Goal: Task Accomplishment & Management: Complete application form

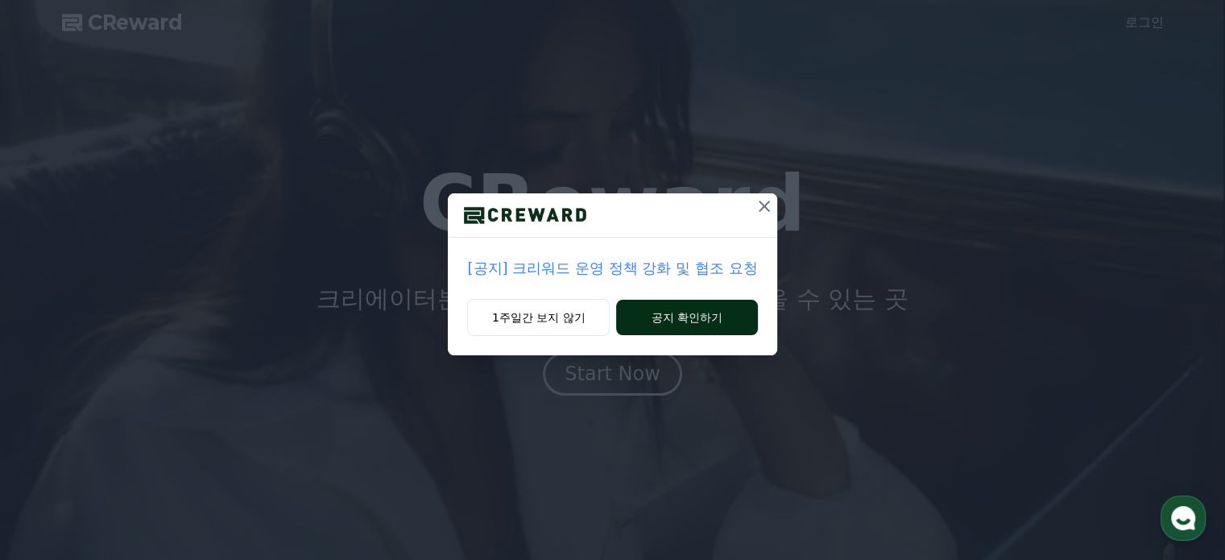
click at [689, 316] on button "공지 확인하기" at bounding box center [686, 317] width 141 height 35
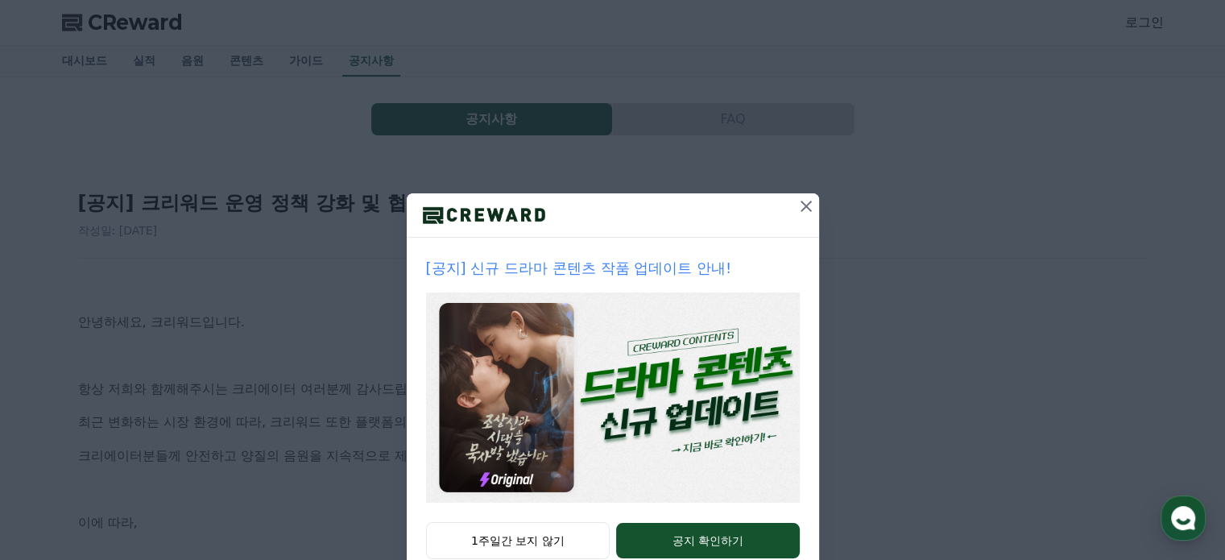
scroll to position [43, 0]
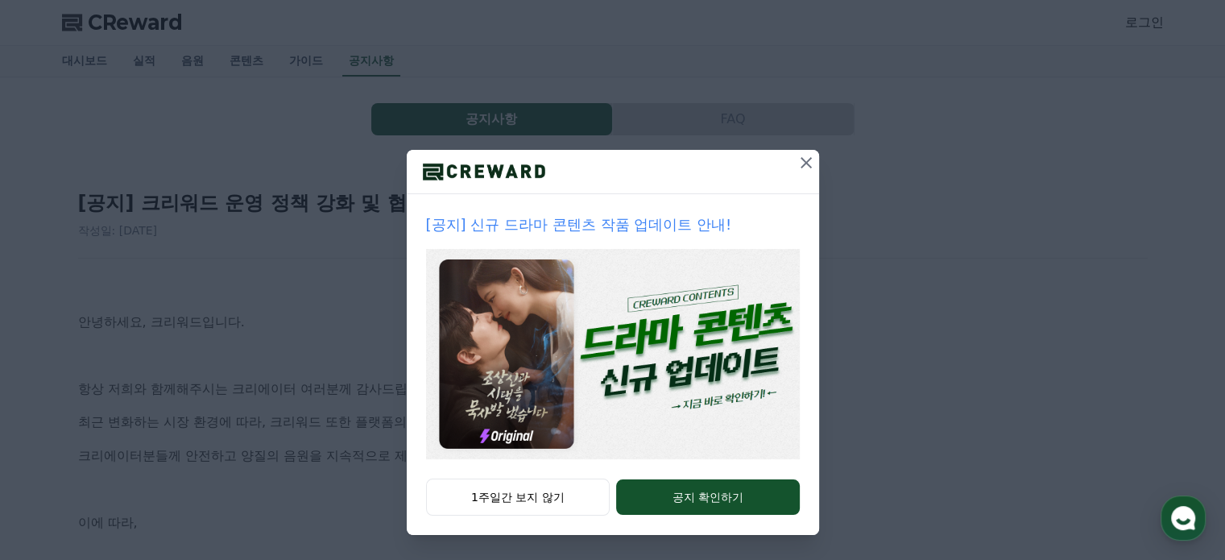
click at [803, 163] on icon at bounding box center [805, 162] width 19 height 19
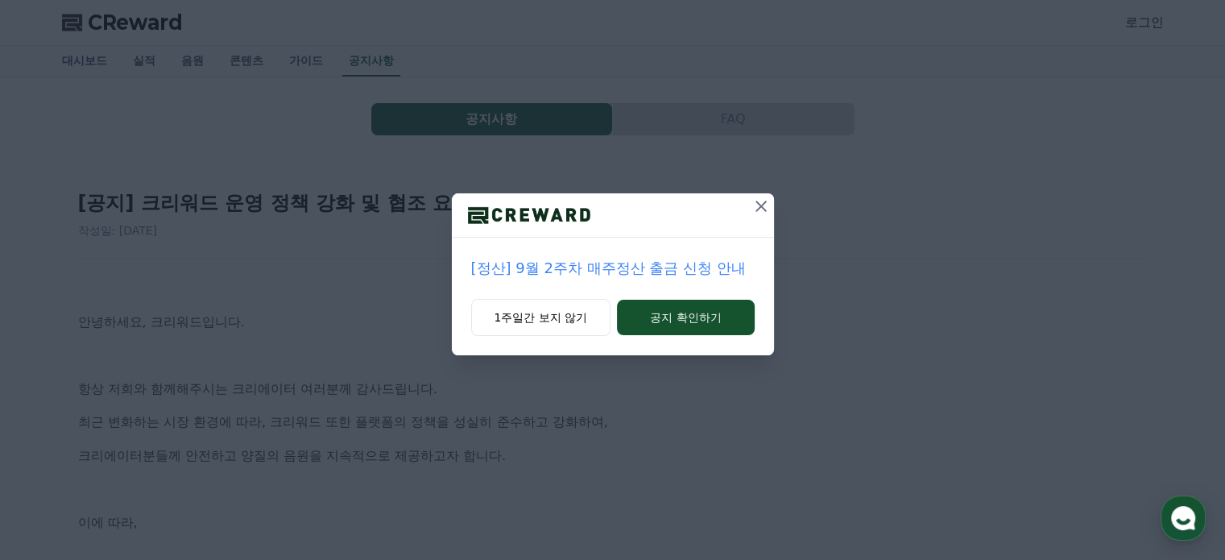
scroll to position [0, 0]
click at [757, 212] on icon at bounding box center [760, 205] width 19 height 19
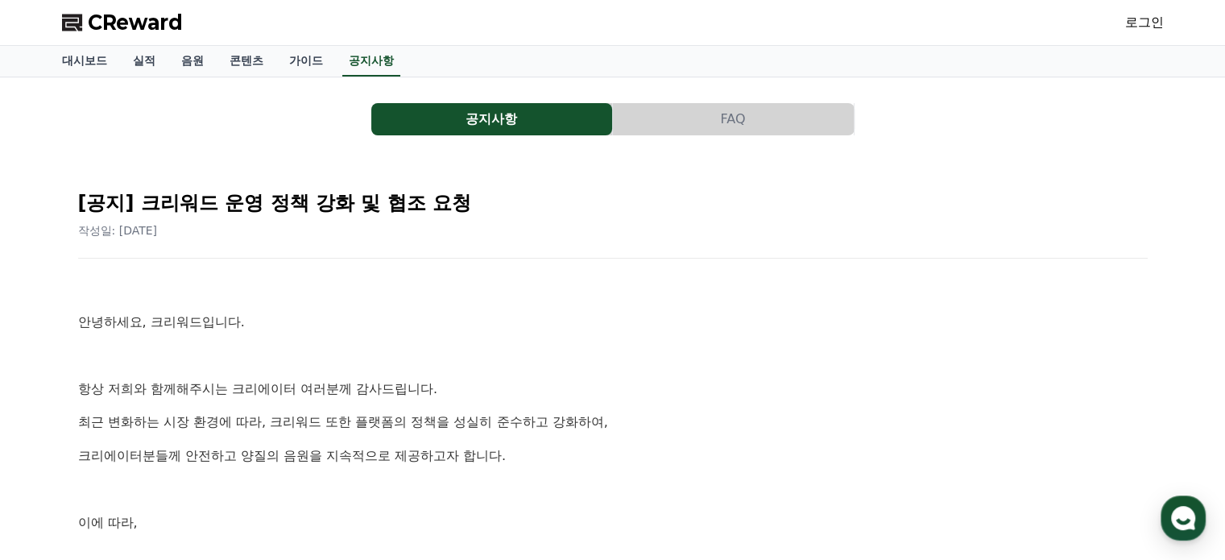
click at [1137, 16] on link "로그인" at bounding box center [1144, 22] width 39 height 19
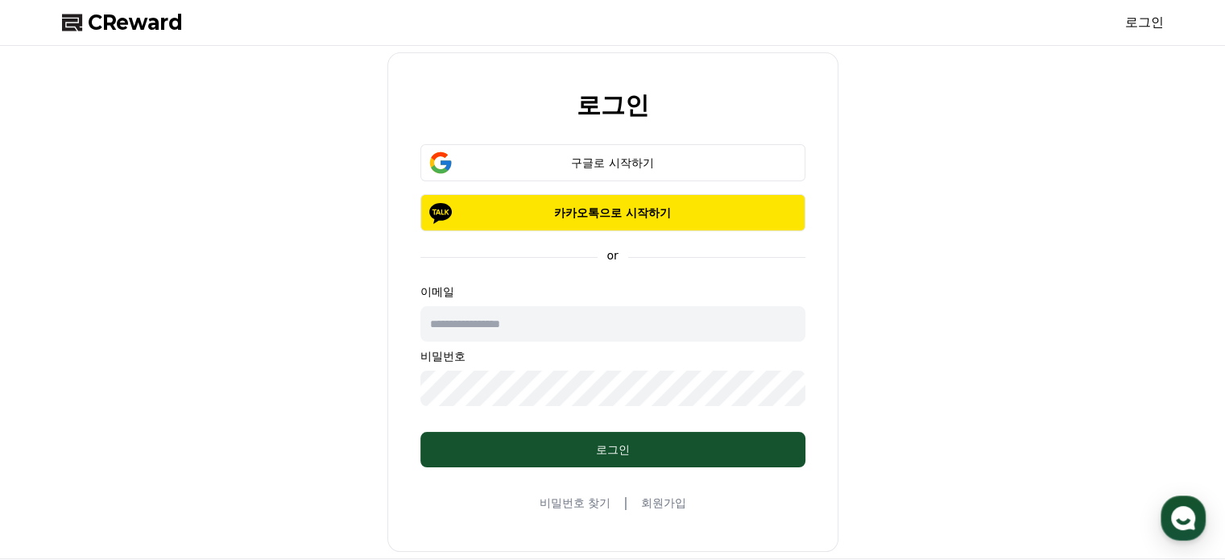
click at [532, 312] on input "text" at bounding box center [612, 323] width 385 height 35
click at [667, 495] on link "회원가입" at bounding box center [662, 502] width 45 height 16
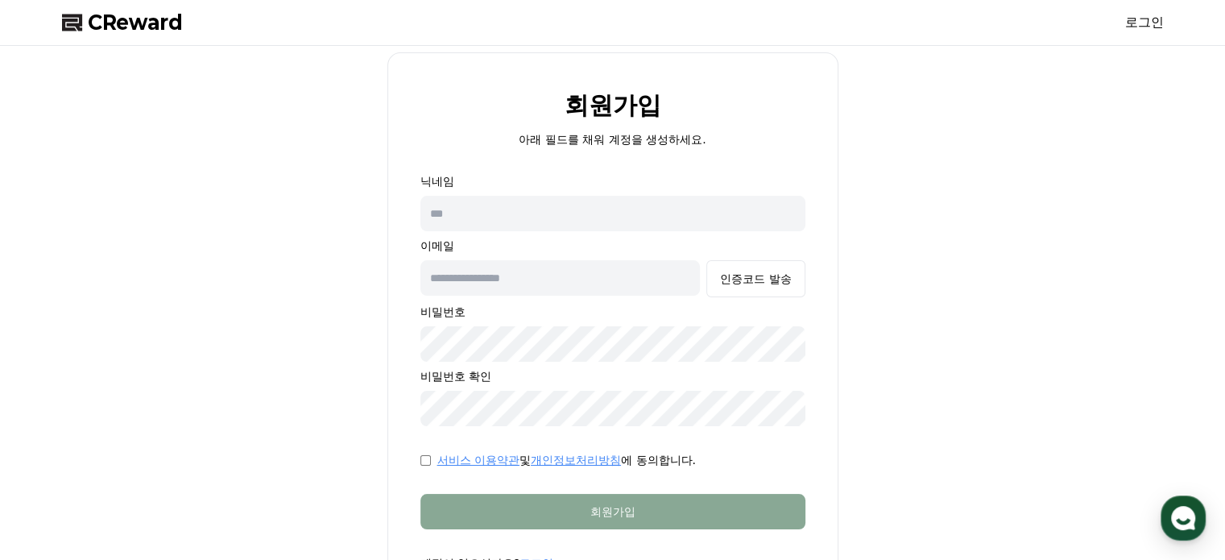
click at [481, 218] on input "text" at bounding box center [612, 213] width 385 height 35
type input "*"
click at [519, 204] on input "******" at bounding box center [612, 213] width 385 height 35
type input "******"
type input "*"
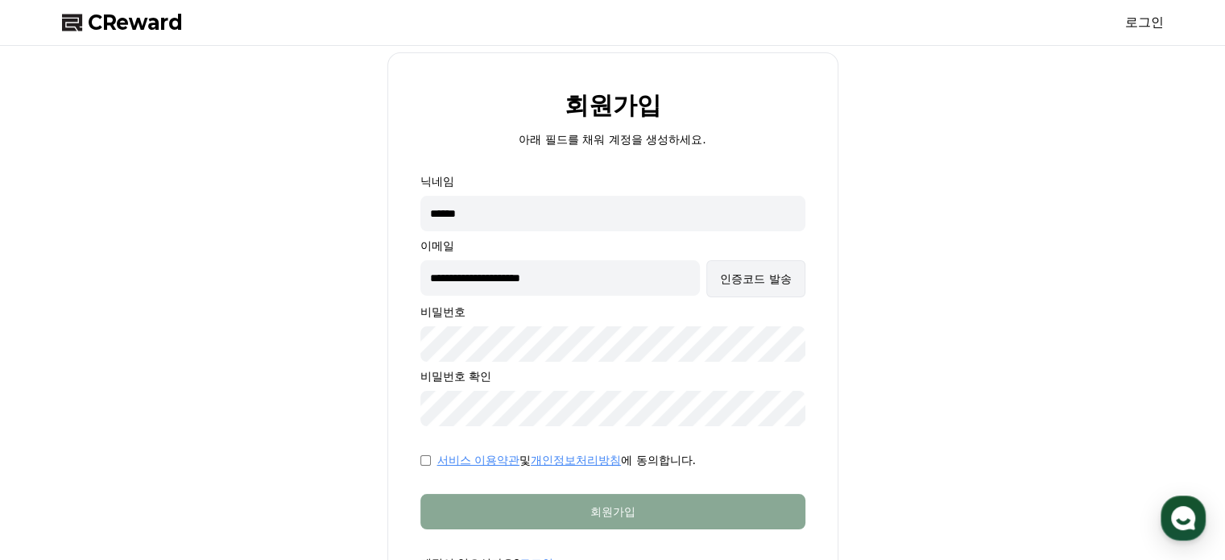
type input "**********"
click at [752, 274] on div "인증코드 발송" at bounding box center [755, 279] width 71 height 16
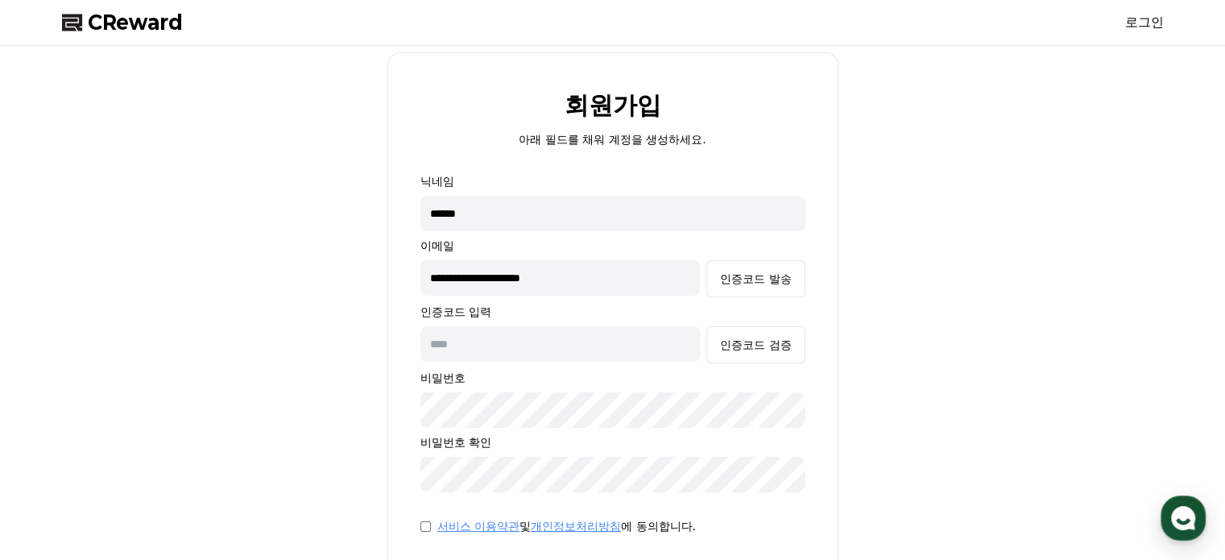
click at [468, 348] on input "text" at bounding box center [560, 343] width 280 height 35
paste input "******"
type input "******"
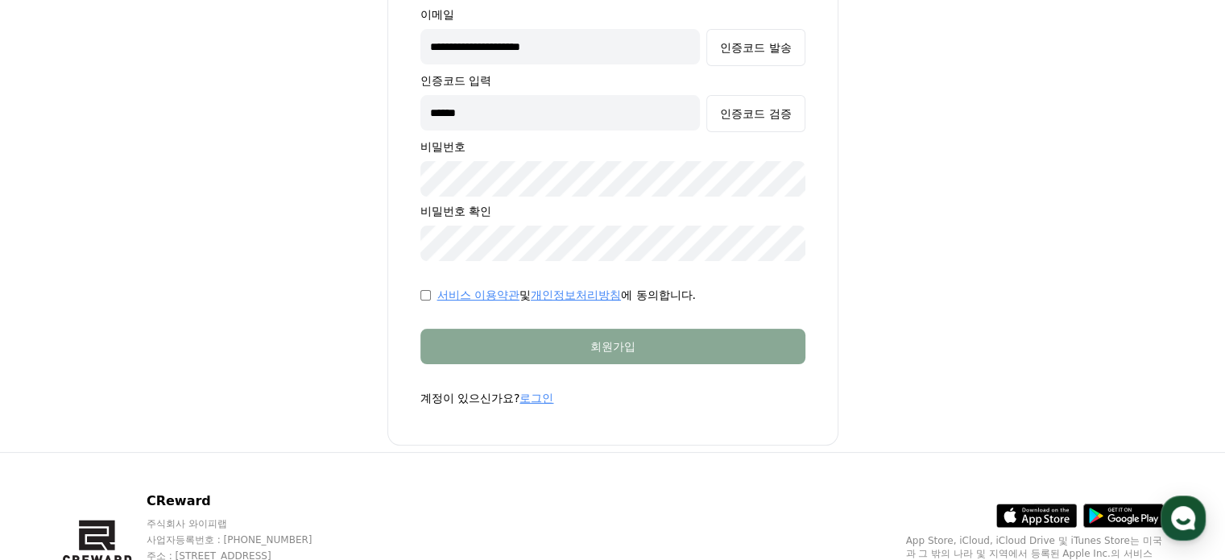
scroll to position [229, 0]
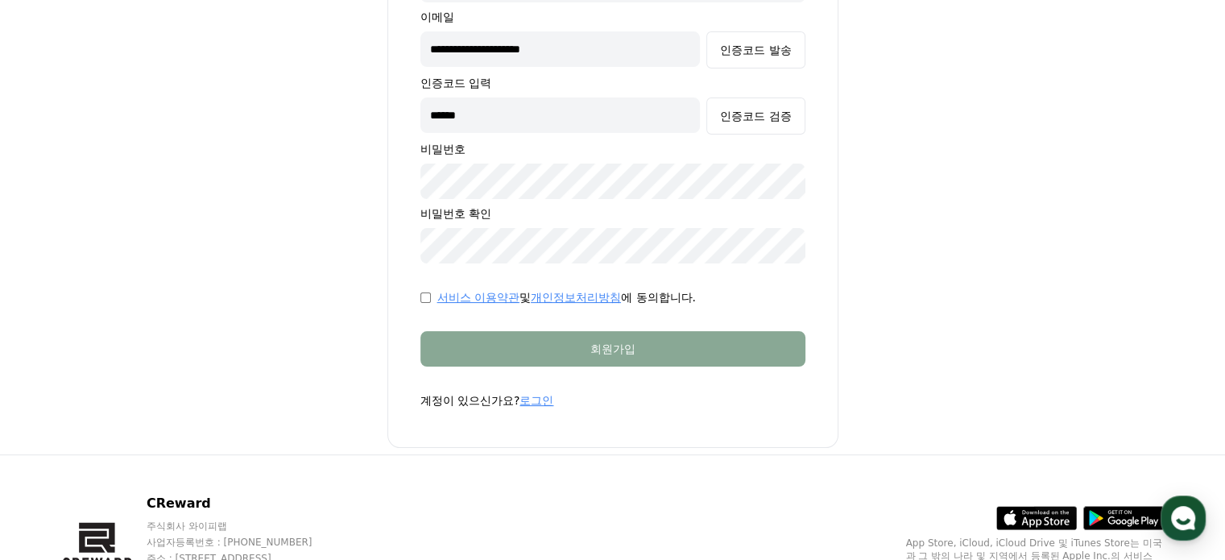
click at [489, 299] on link "서비스 이용약관" at bounding box center [478, 297] width 82 height 13
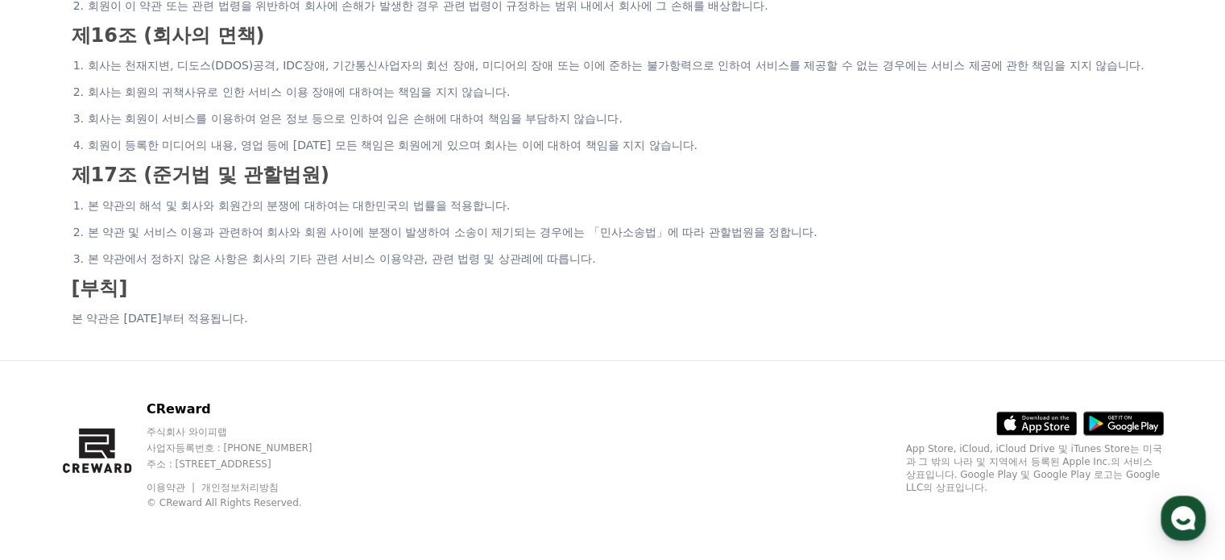
scroll to position [3295, 0]
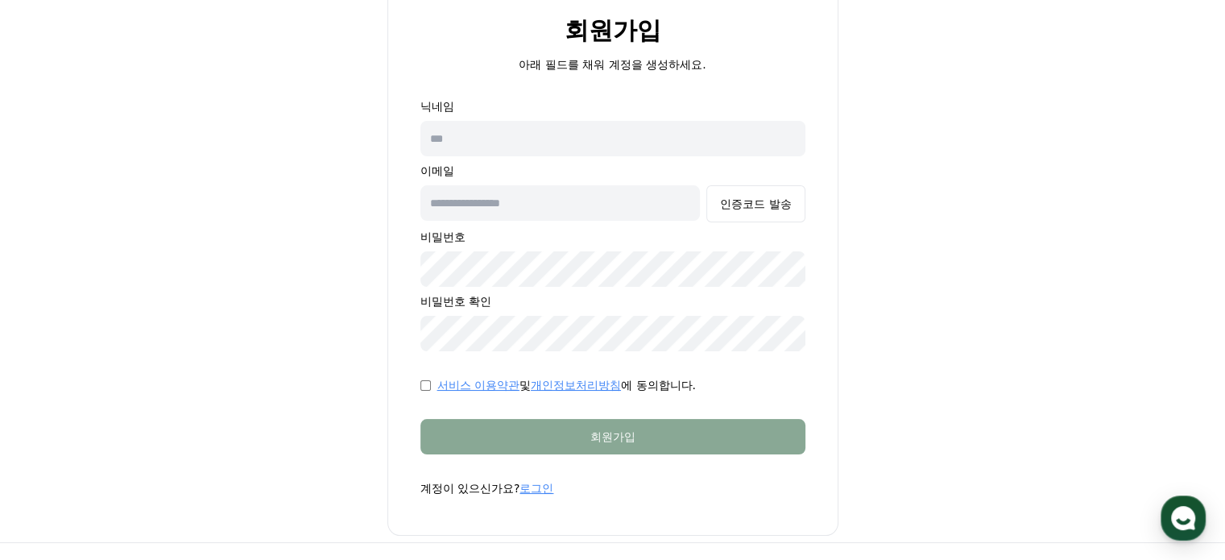
scroll to position [74, 0]
click at [476, 138] on input "text" at bounding box center [612, 139] width 385 height 35
type input "*"
type input "******"
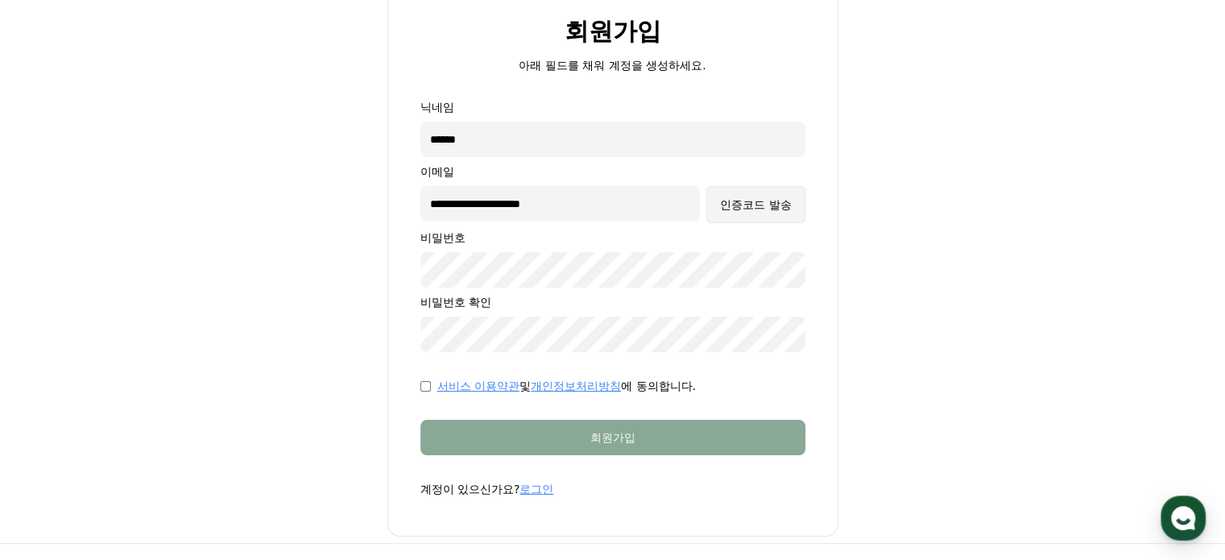
type input "**********"
click at [746, 212] on button "인증코드 발송" at bounding box center [755, 204] width 98 height 37
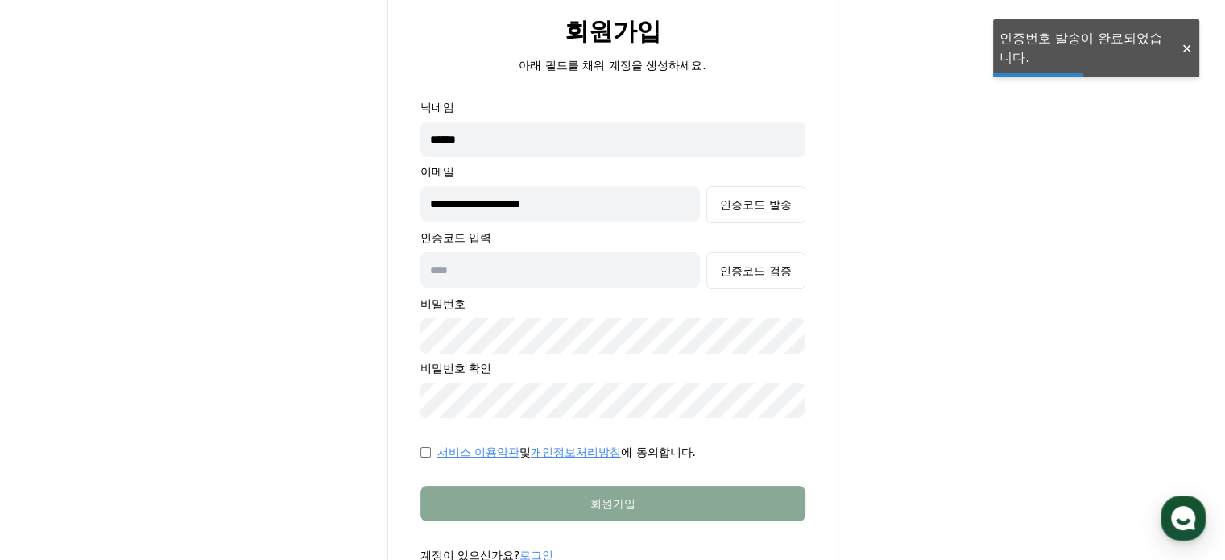
click at [539, 267] on input "text" at bounding box center [560, 269] width 280 height 35
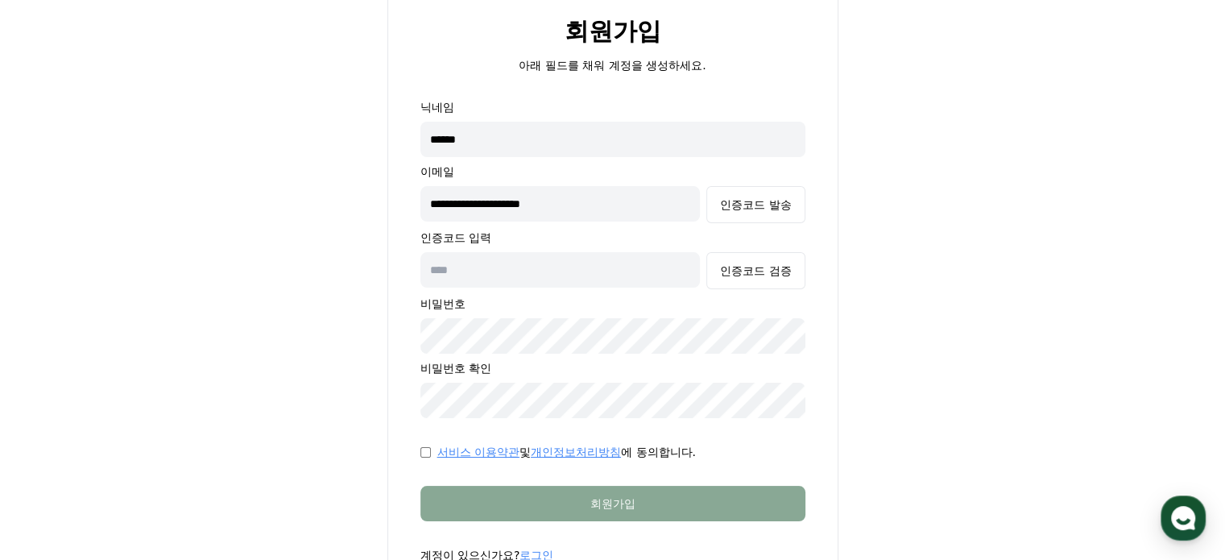
click at [465, 270] on input "text" at bounding box center [560, 269] width 280 height 35
paste input "******"
type input "******"
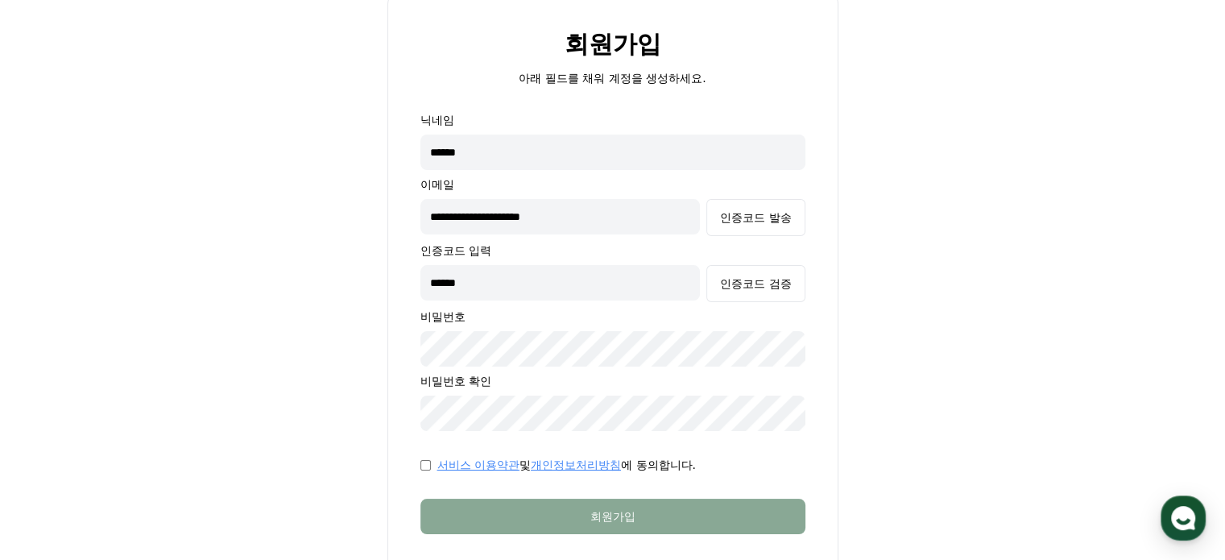
scroll to position [62, 0]
click at [758, 286] on div "인증코드 검증" at bounding box center [755, 283] width 71 height 16
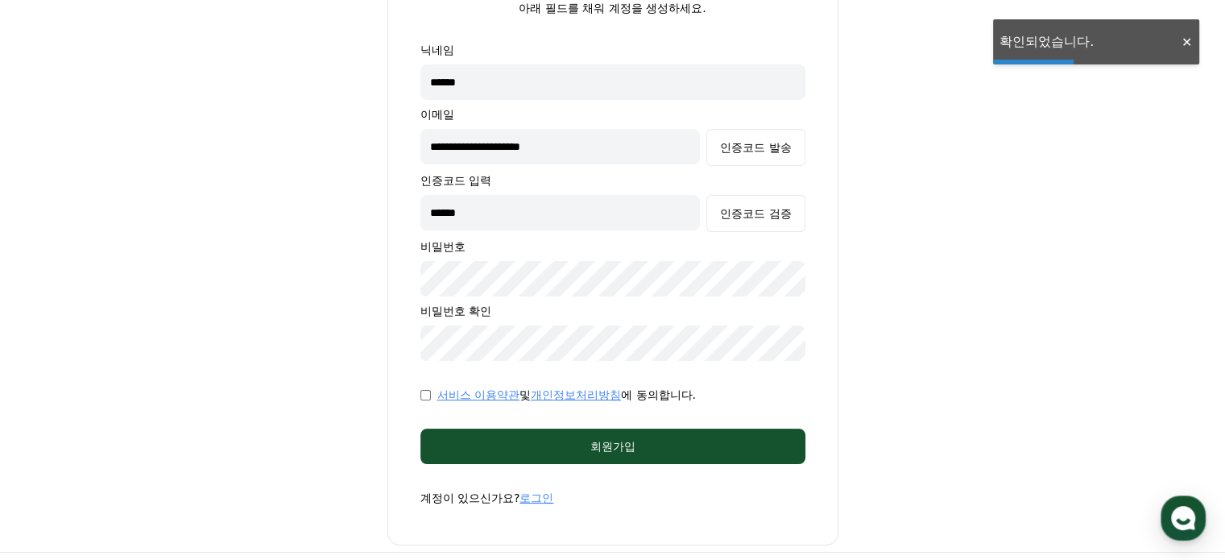
scroll to position [132, 0]
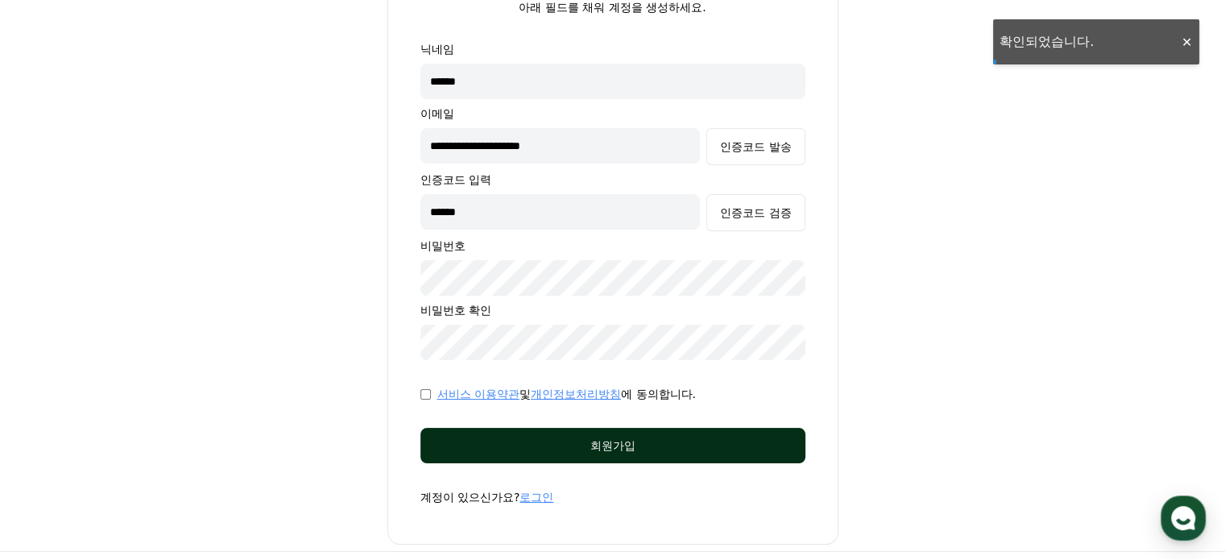
click at [622, 442] on div "회원가입" at bounding box center [613, 445] width 321 height 16
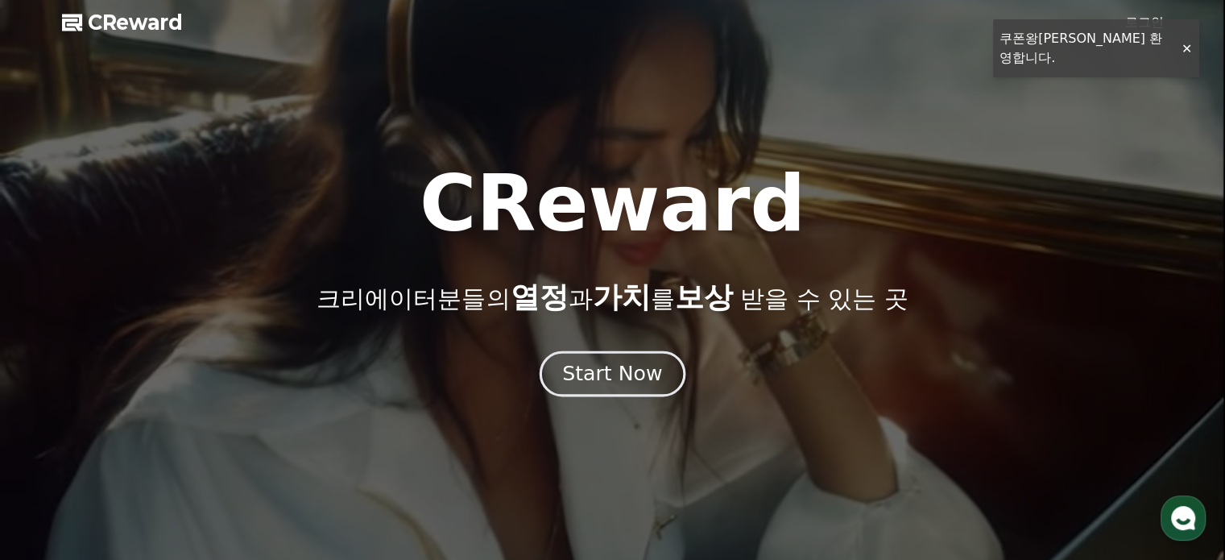
click at [589, 371] on div "Start Now" at bounding box center [612, 373] width 100 height 27
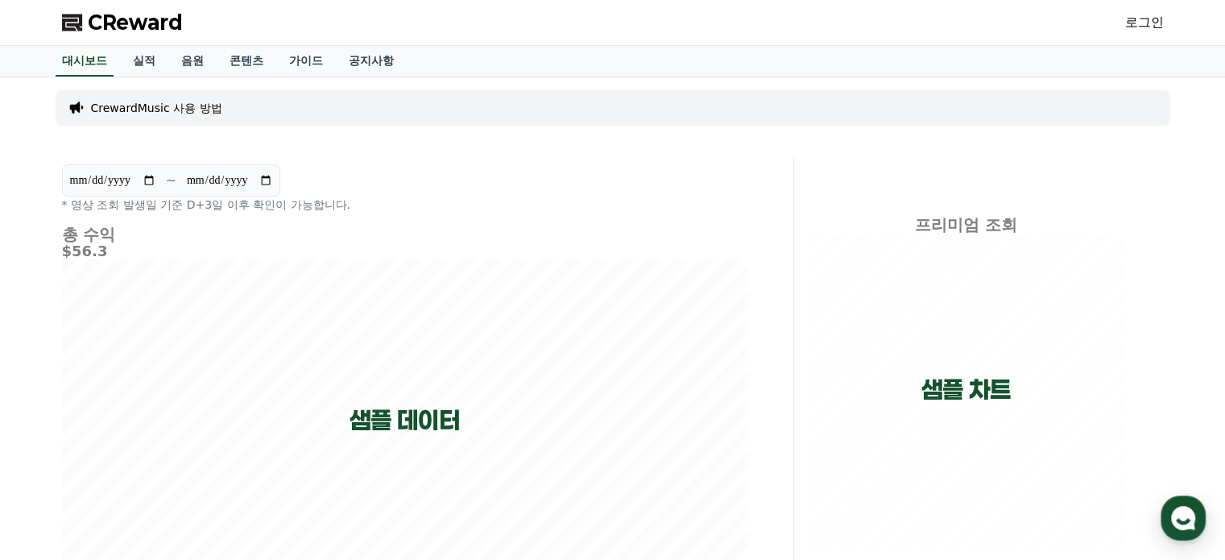
click at [1118, 23] on div "CReward 로그인" at bounding box center [612, 22] width 1127 height 45
click at [1173, 23] on div "CReward 로그인" at bounding box center [612, 22] width 1127 height 45
click at [1144, 23] on link "로그인" at bounding box center [1144, 22] width 39 height 19
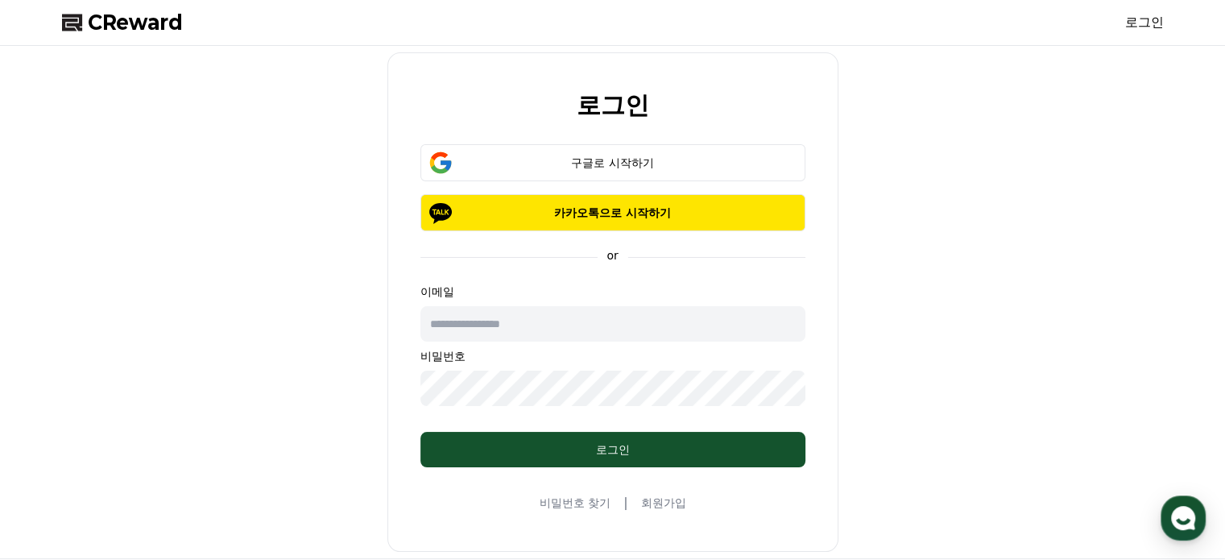
click at [540, 326] on input "text" at bounding box center [612, 323] width 385 height 35
type input "**********"
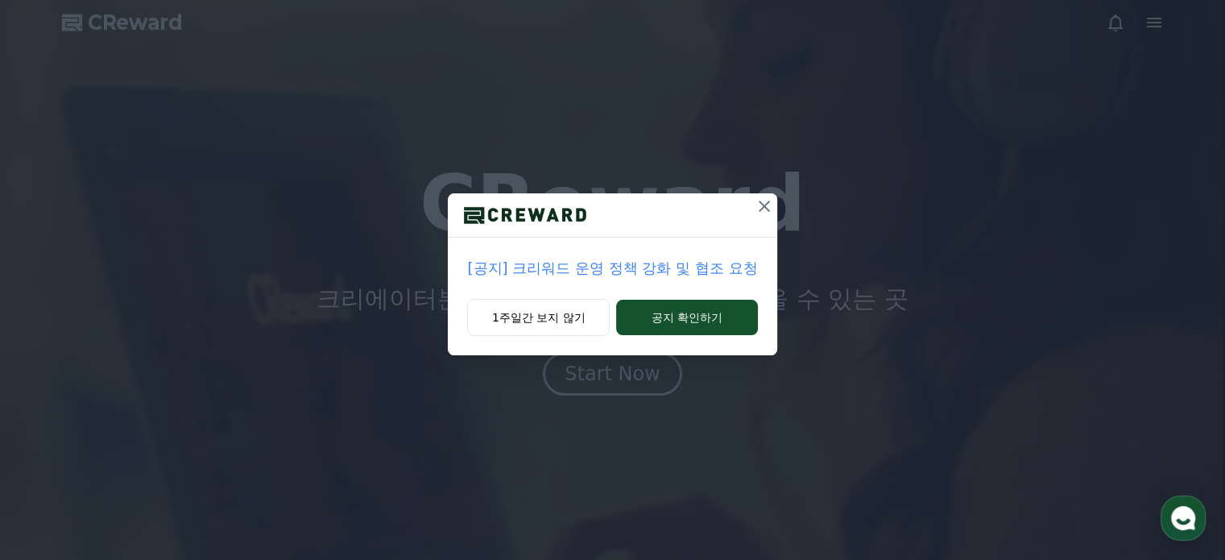
click at [760, 209] on icon at bounding box center [764, 206] width 11 height 11
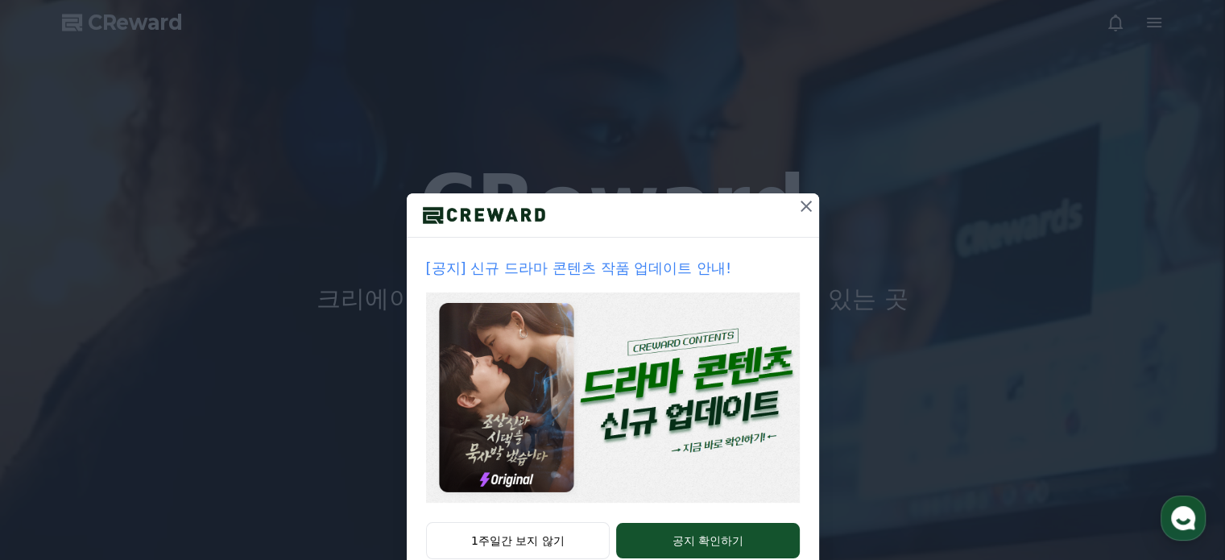
click at [796, 201] on icon at bounding box center [805, 205] width 19 height 19
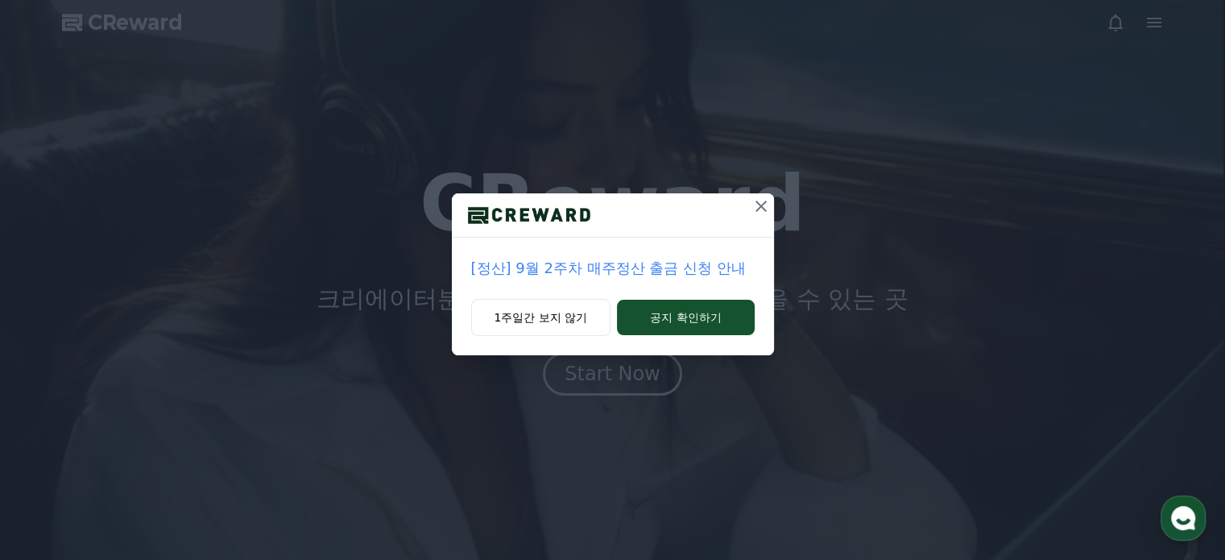
click at [755, 205] on icon at bounding box center [760, 205] width 19 height 19
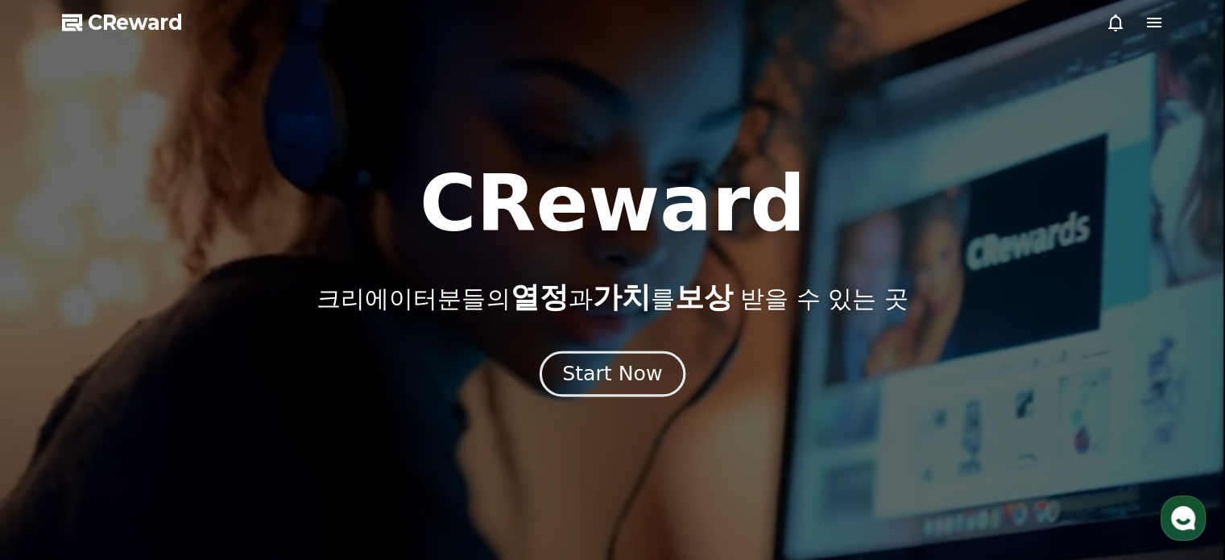
click at [617, 366] on div "Start Now" at bounding box center [612, 373] width 100 height 27
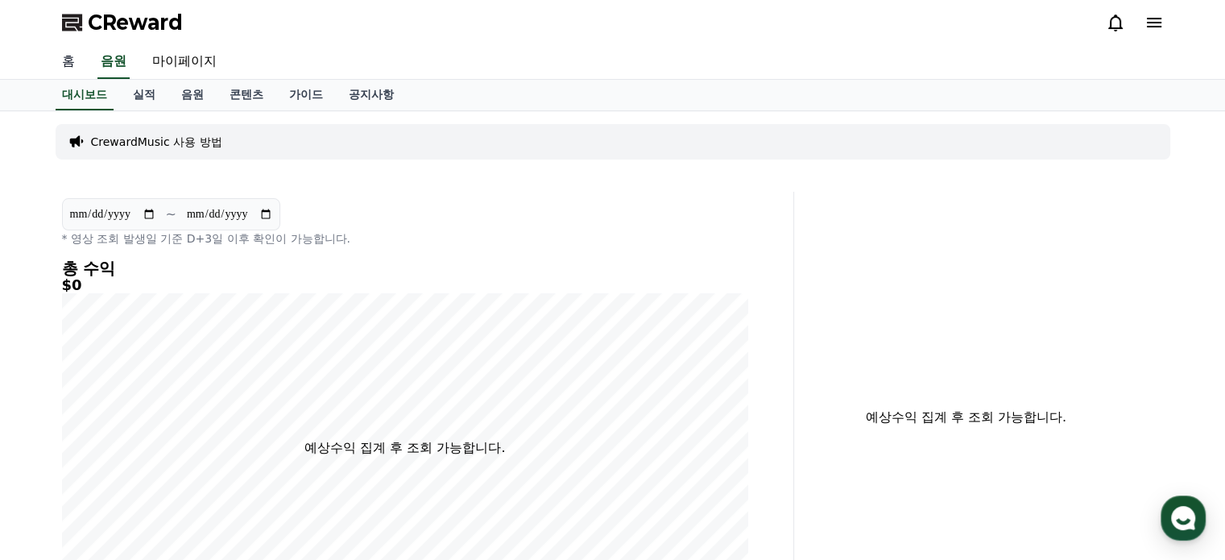
click at [65, 64] on link "홈" at bounding box center [68, 62] width 39 height 34
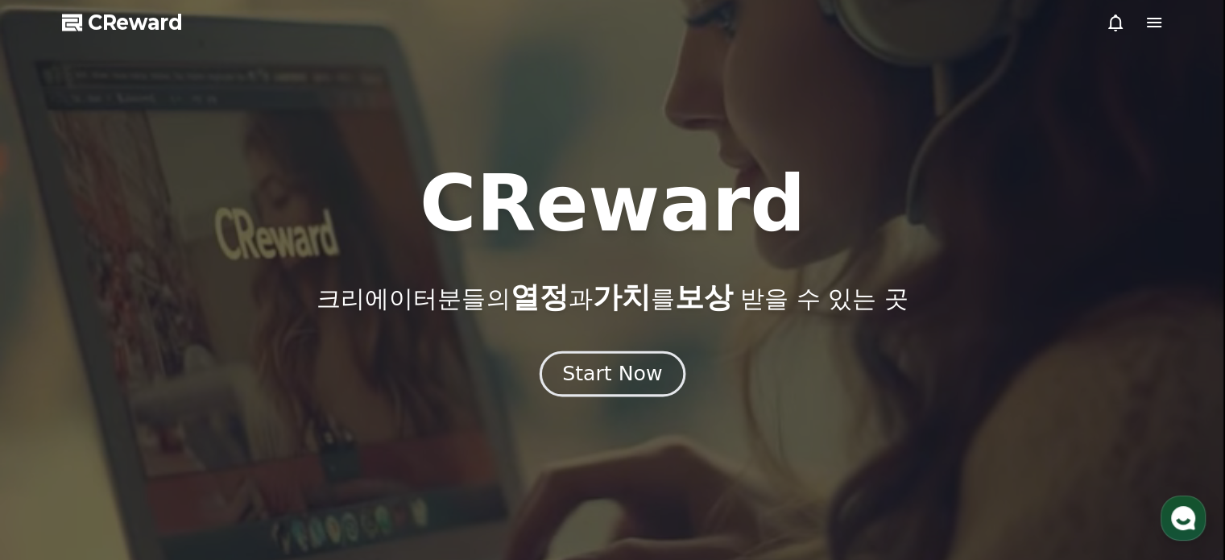
click at [628, 386] on div "Start Now" at bounding box center [612, 373] width 100 height 27
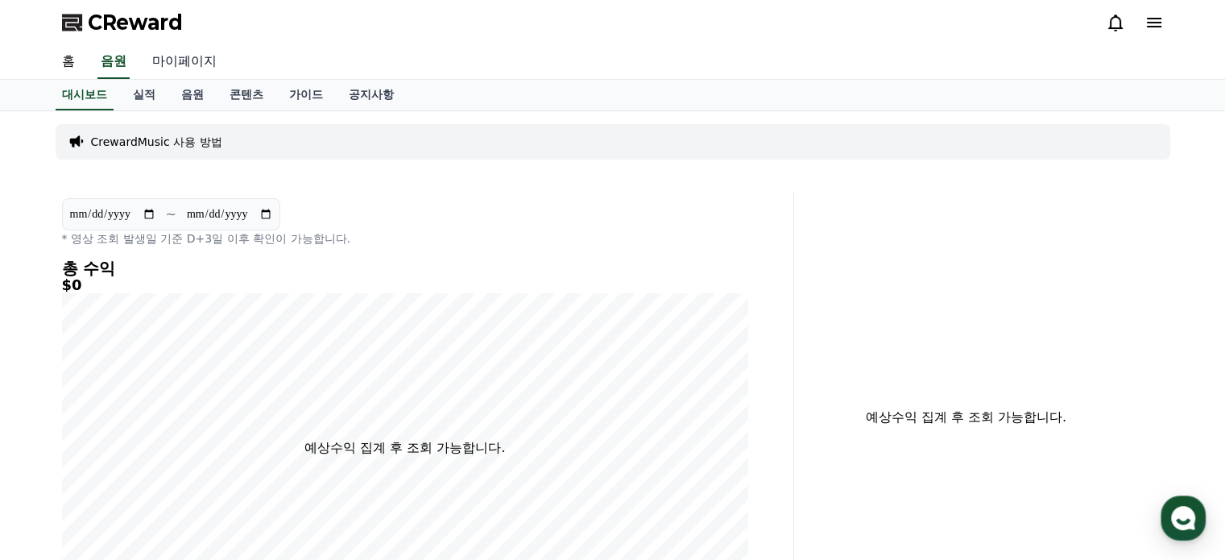
click at [180, 52] on link "마이페이지" at bounding box center [184, 62] width 90 height 34
select select "**********"
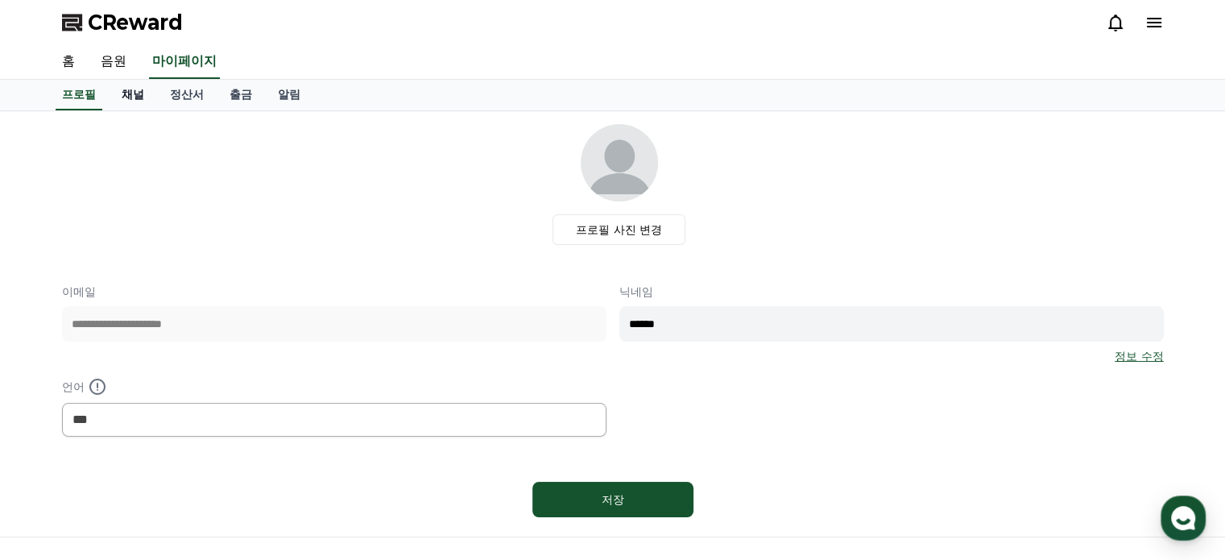
click at [130, 89] on link "채널" at bounding box center [133, 95] width 48 height 31
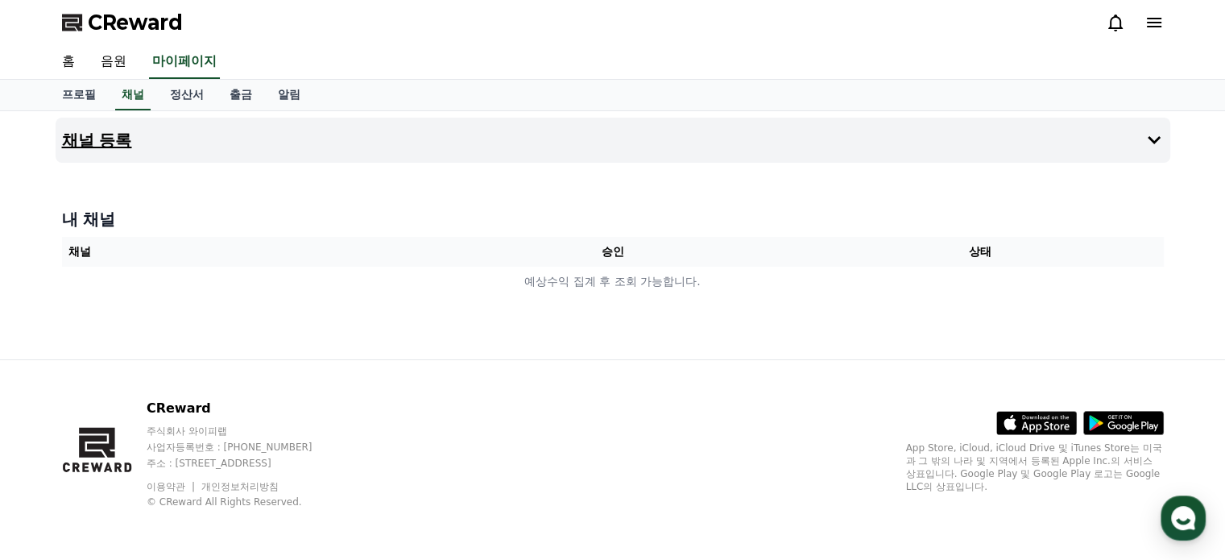
click at [77, 134] on h4 "채널 등록" at bounding box center [97, 140] width 70 height 18
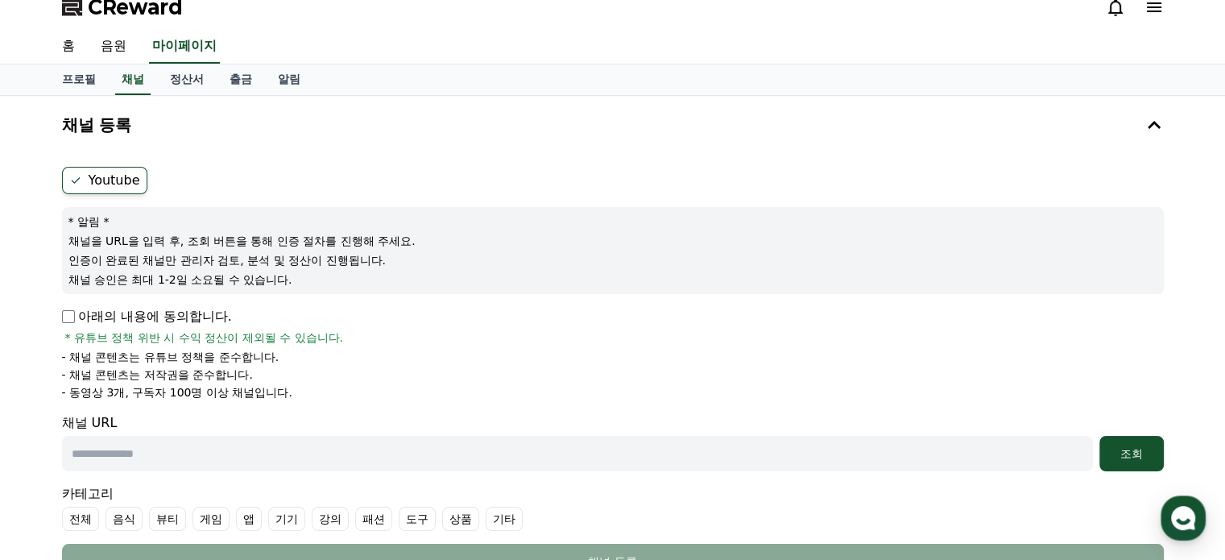
scroll to position [16, 0]
click at [100, 190] on label "Youtube" at bounding box center [104, 179] width 85 height 27
click at [85, 180] on label "Youtube" at bounding box center [104, 179] width 85 height 27
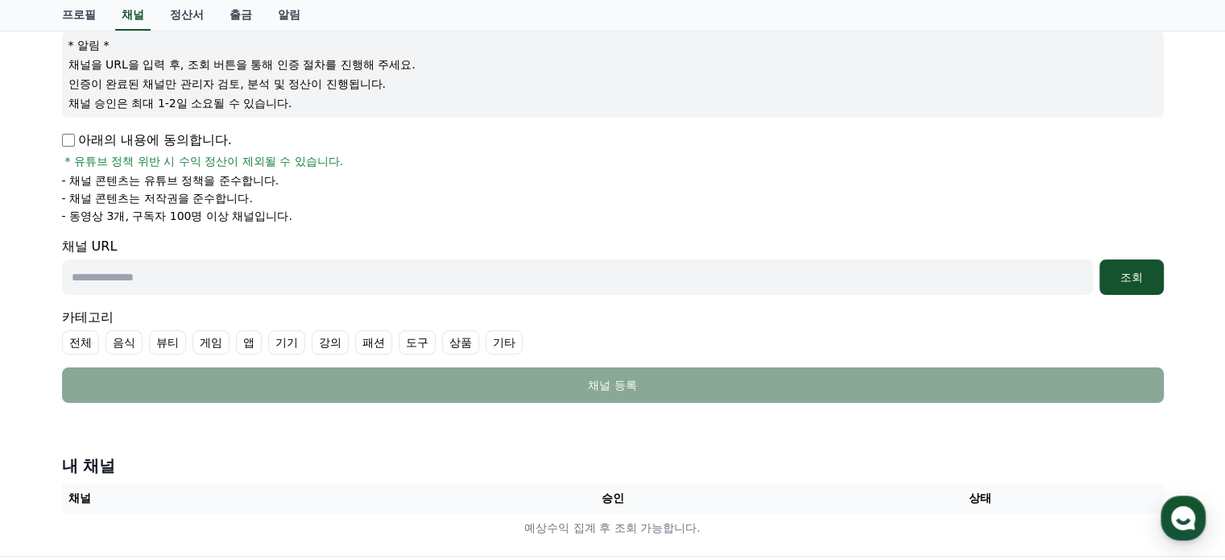
scroll to position [192, 0]
click at [105, 283] on input "text" at bounding box center [577, 276] width 1031 height 35
paste input "**********"
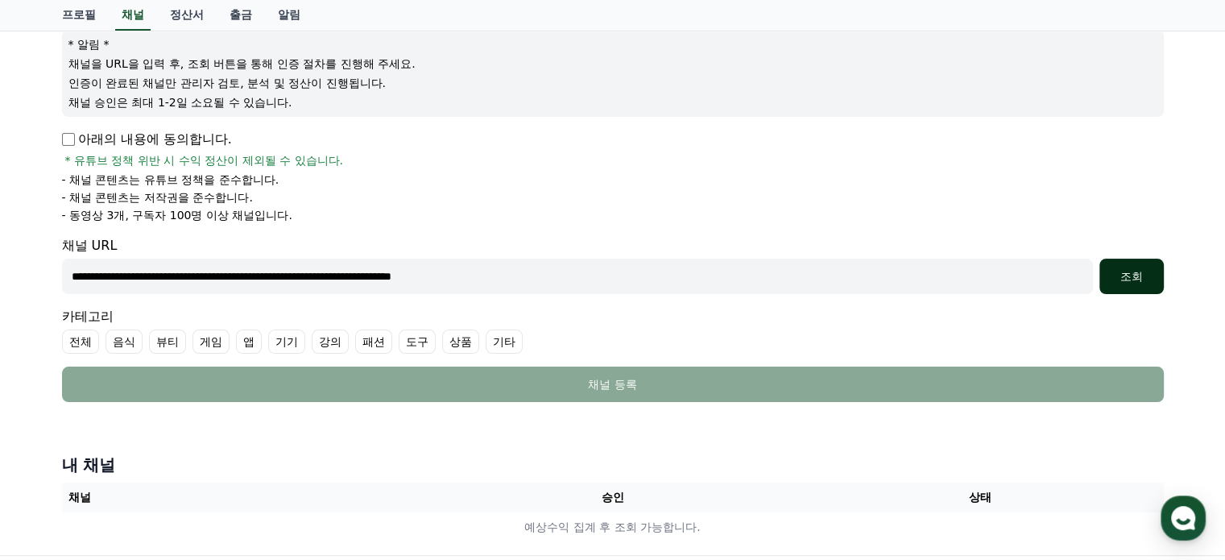
type input "**********"
click at [1147, 270] on div "조회" at bounding box center [1132, 276] width 52 height 16
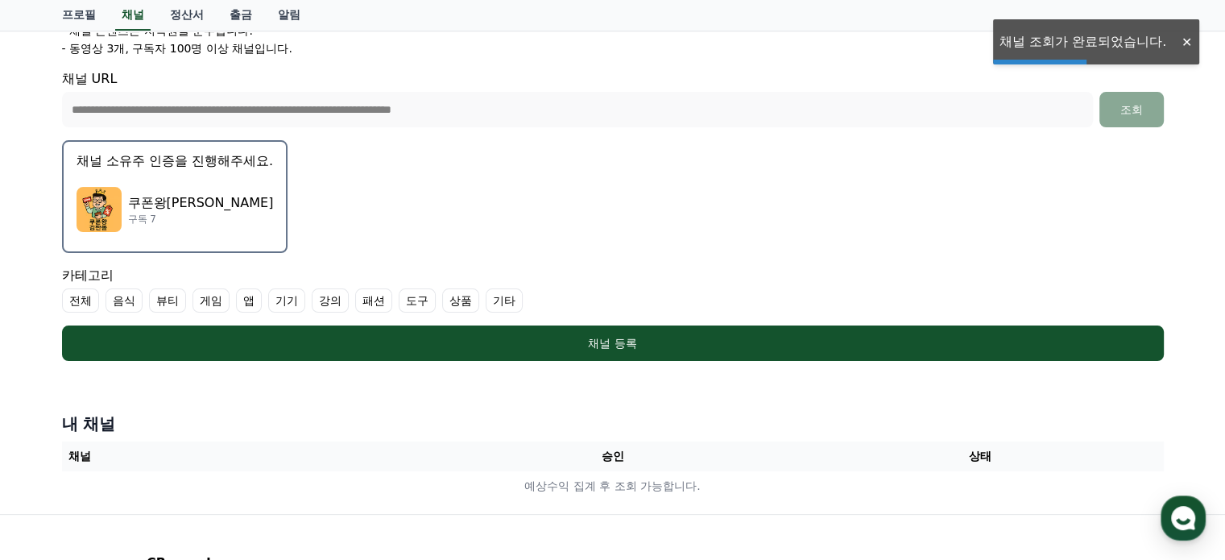
scroll to position [360, 0]
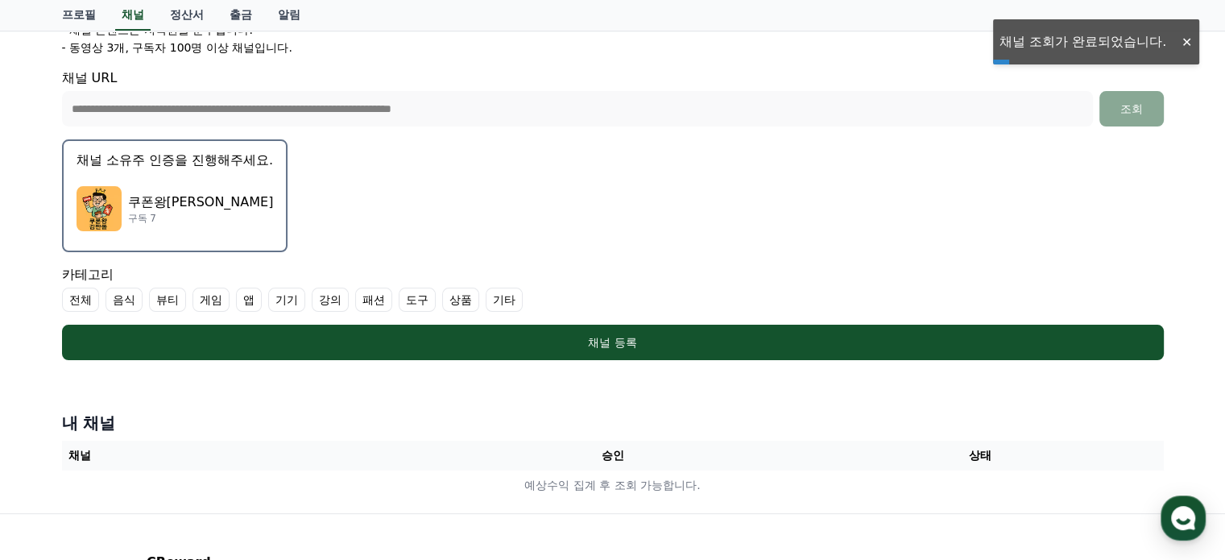
click at [171, 201] on p "쿠폰왕[PERSON_NAME]" at bounding box center [201, 201] width 146 height 19
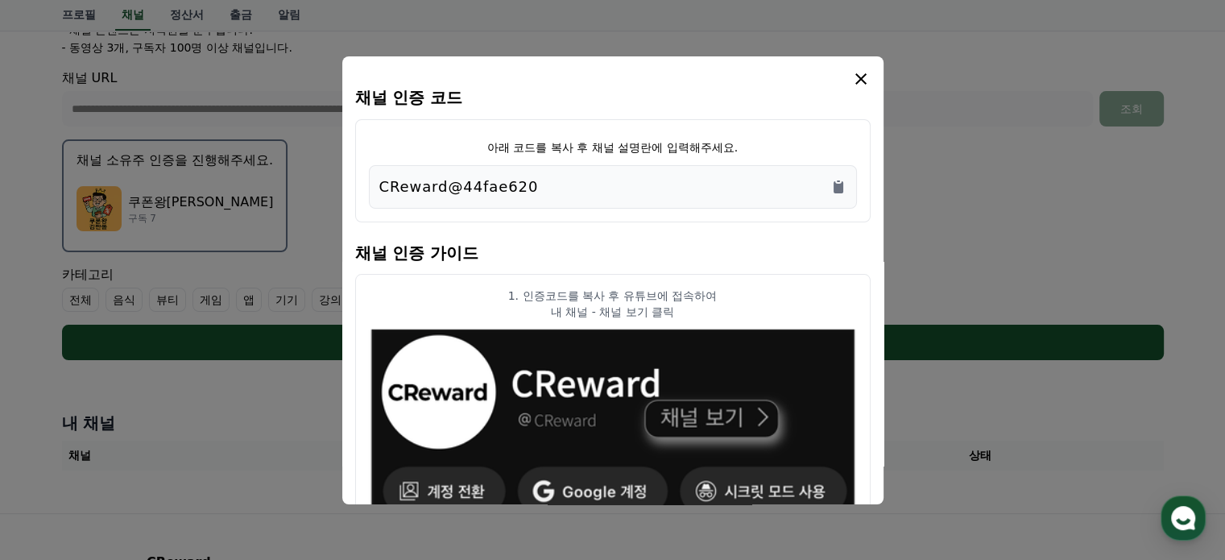
drag, startPoint x: 553, startPoint y: 185, endPoint x: 341, endPoint y: 188, distance: 212.6
click at [341, 366] on div "채널 인증 코드 아래 코드를 복사 후 채널 설명란에 입력해주세요. CReward@44fae620 채널 인증 가이드 1. 인증코드를 복사 후 유…" at bounding box center [613, 366] width 1115 height 0
copy div "채널 인증 코드 아래 코드를 복사 후 채널 설명란에 입력해주세요. CReward@44fae620"
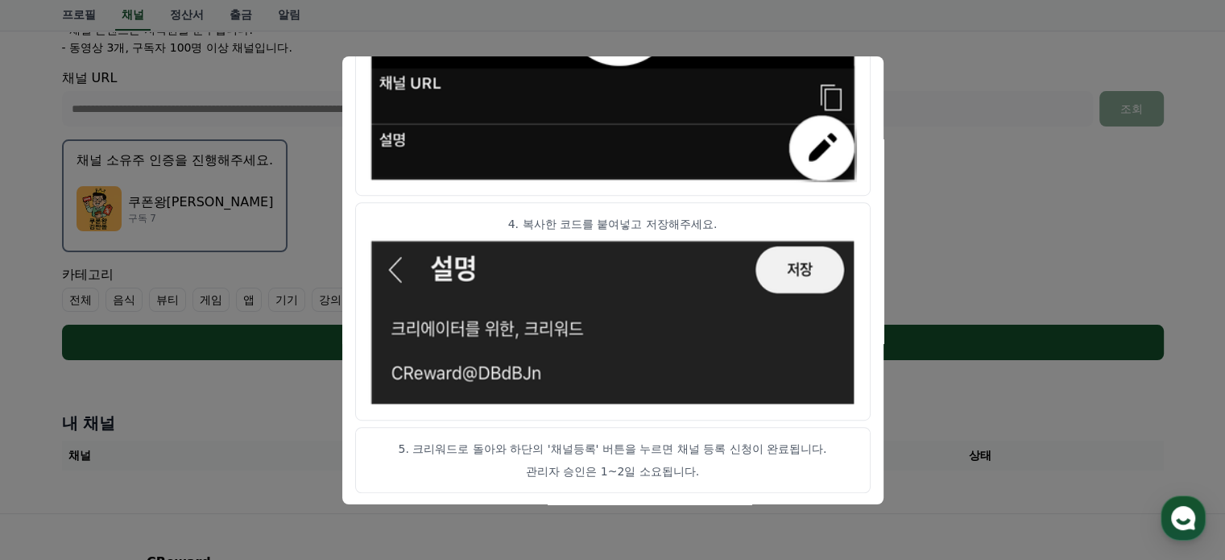
scroll to position [0, 0]
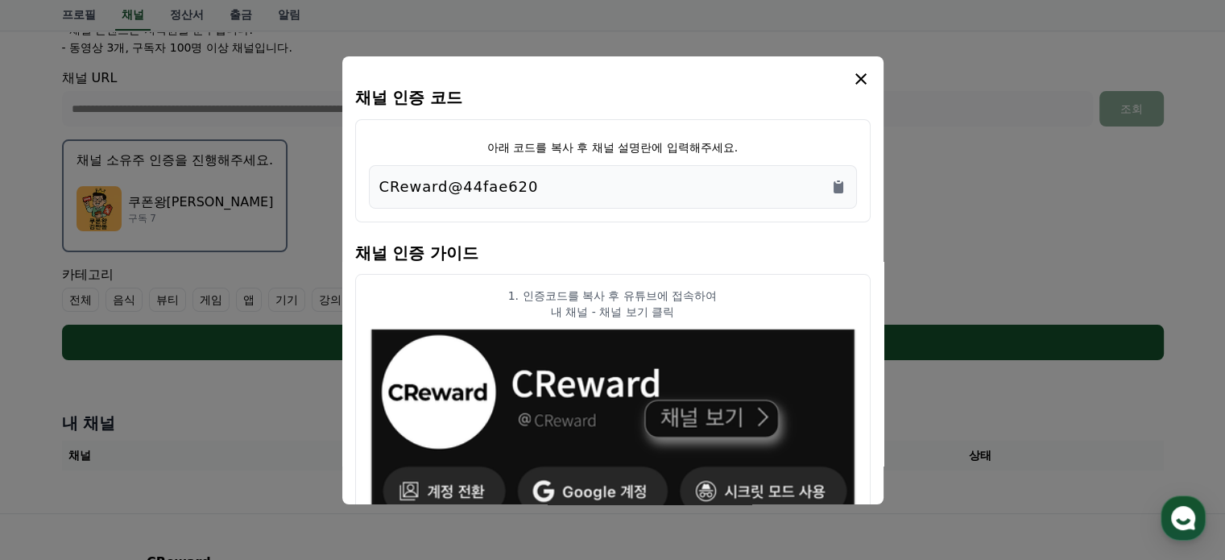
click at [699, 190] on div "CReward@44fae620" at bounding box center [612, 187] width 467 height 23
click at [839, 186] on icon "Copy to clipboard" at bounding box center [839, 187] width 10 height 12
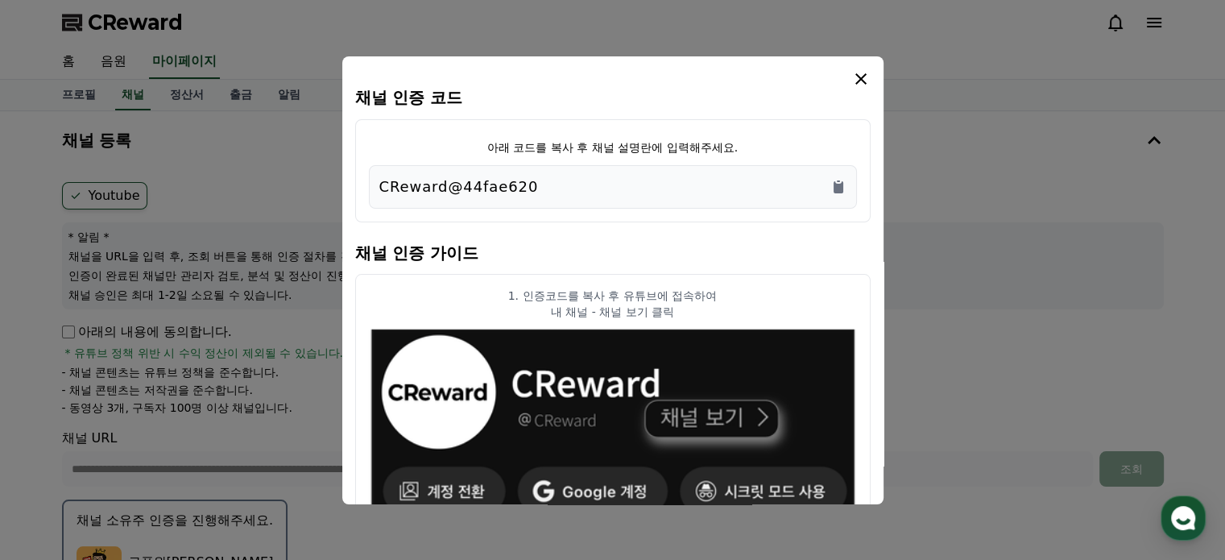
click at [860, 80] on icon "modal" at bounding box center [860, 78] width 19 height 19
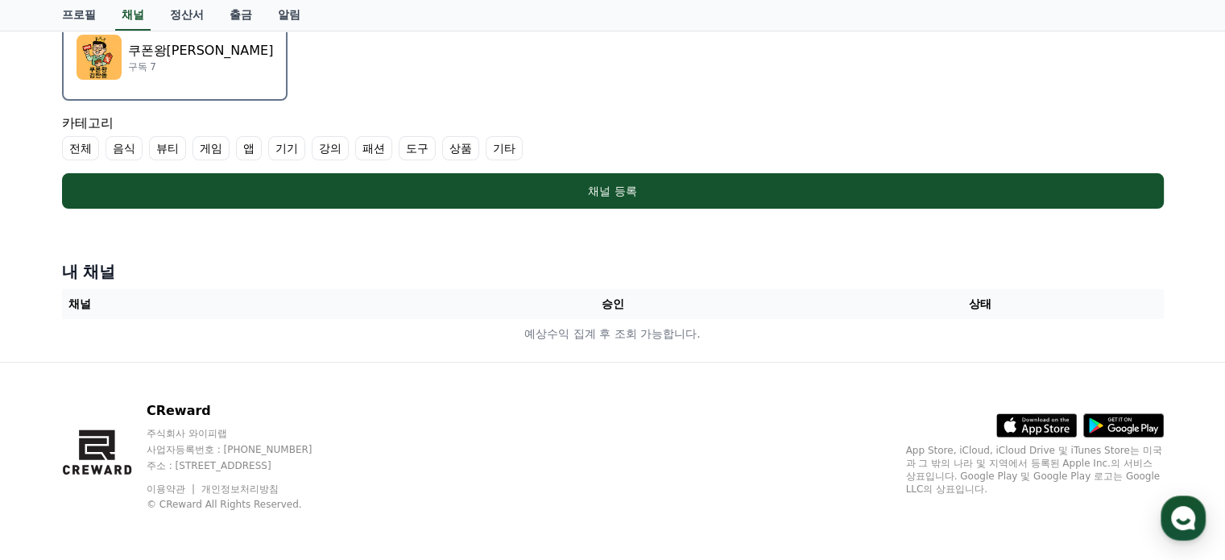
scroll to position [420, 0]
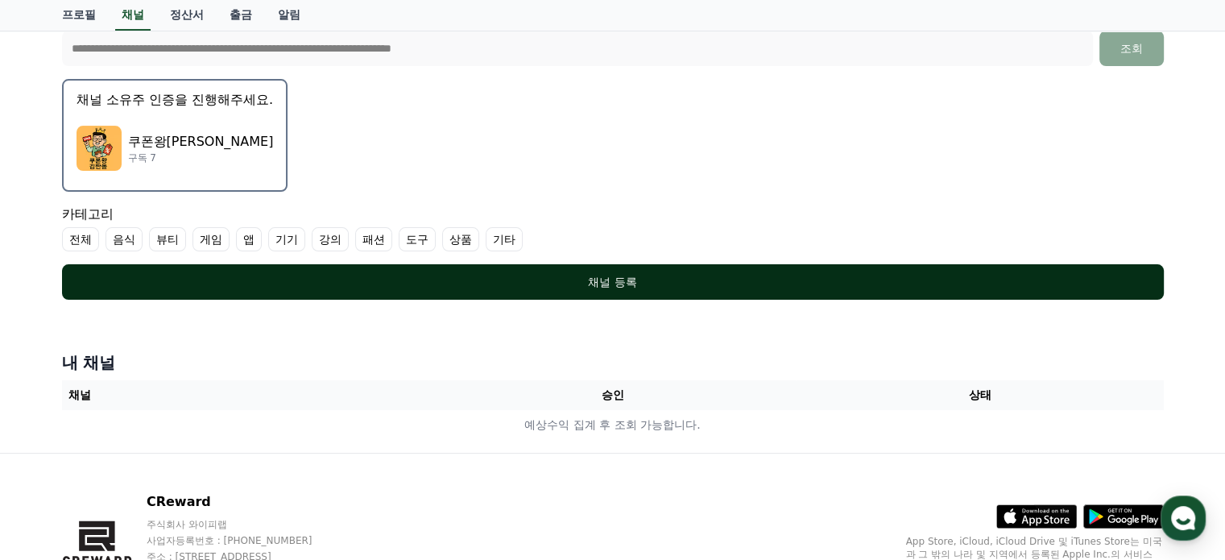
click at [605, 291] on button "채널 등록" at bounding box center [613, 281] width 1102 height 35
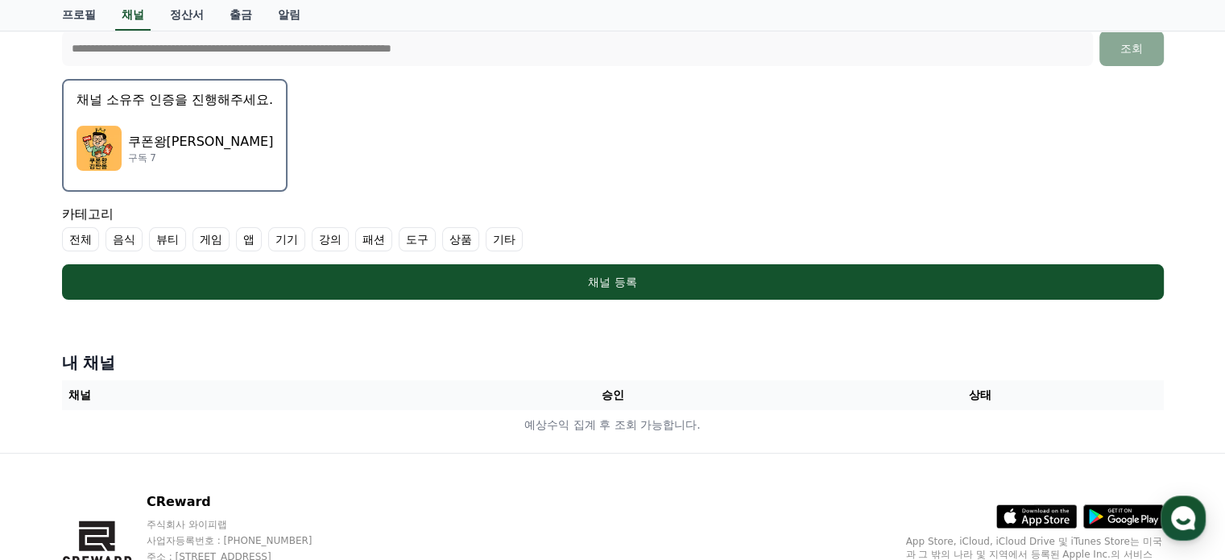
click at [503, 234] on label "기타" at bounding box center [504, 239] width 37 height 24
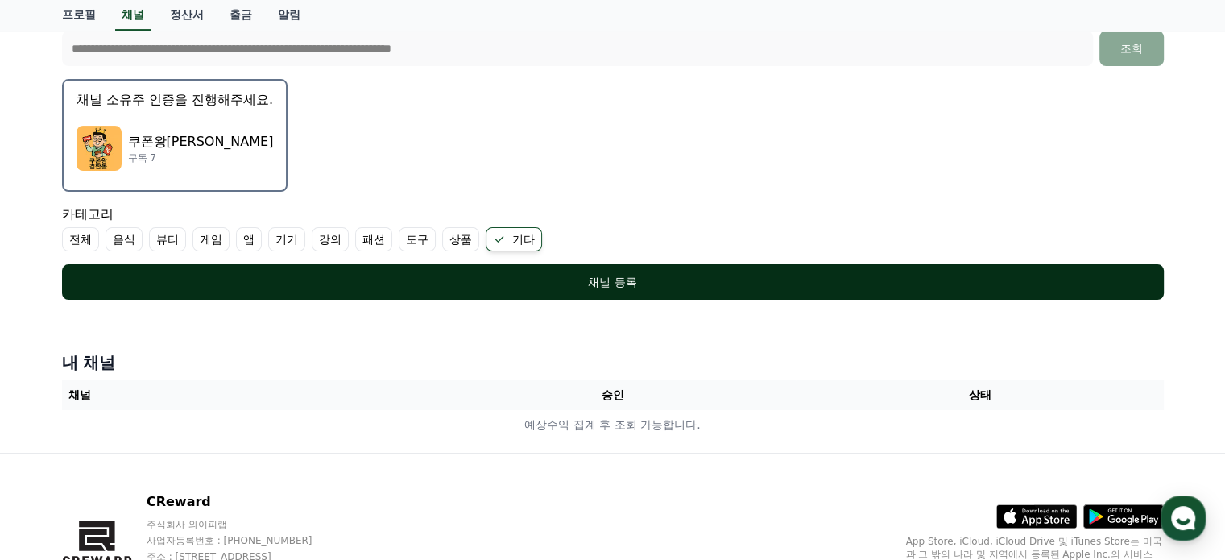
click at [610, 283] on div "채널 등록" at bounding box center [612, 282] width 1037 height 16
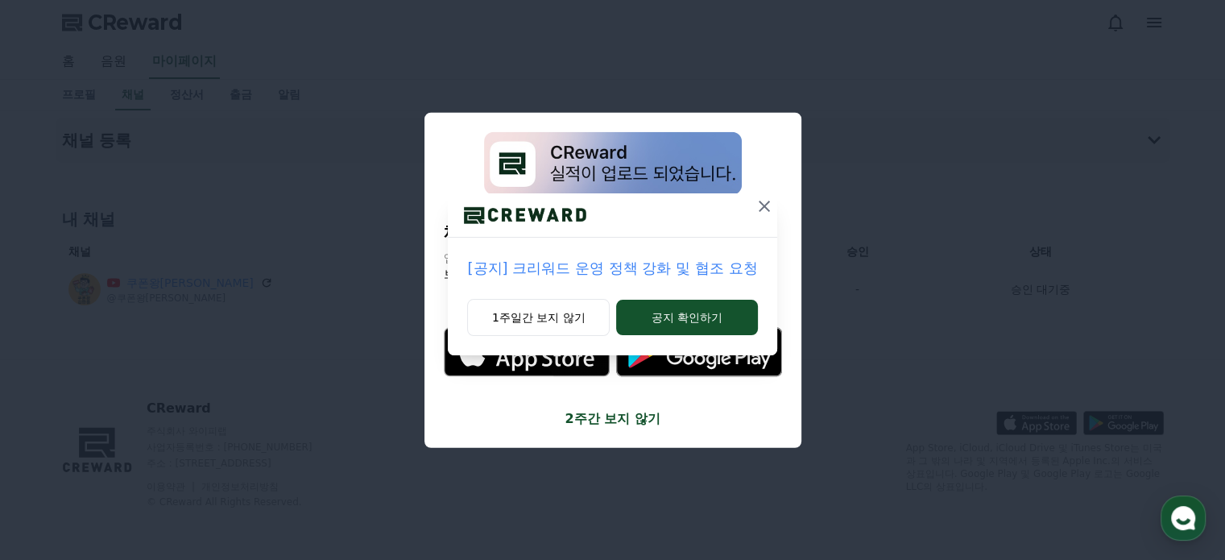
click at [761, 205] on icon at bounding box center [764, 205] width 19 height 19
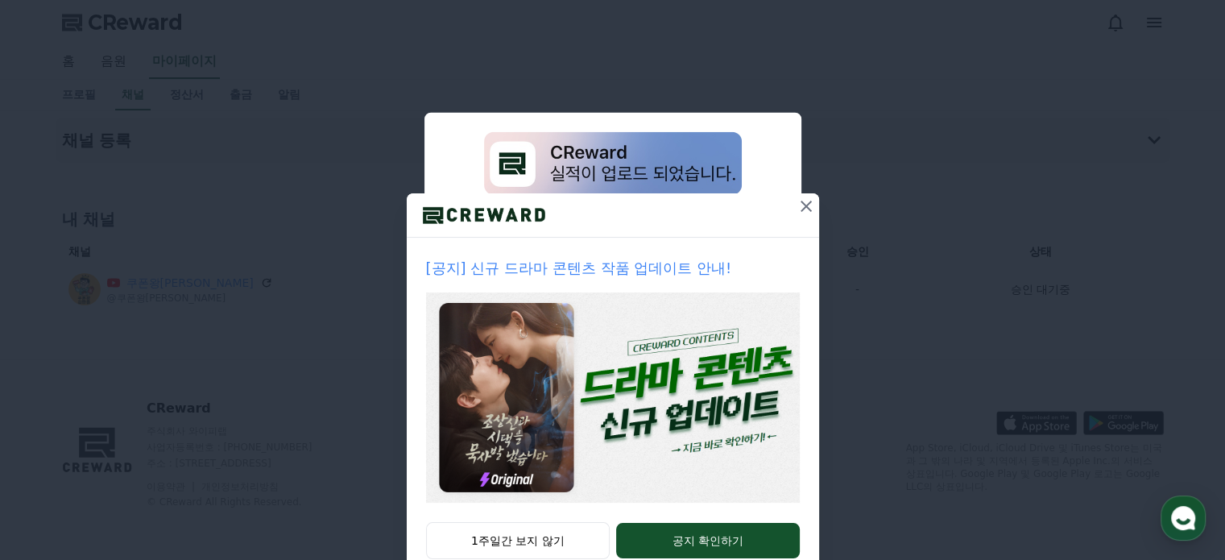
click at [796, 207] on icon at bounding box center [805, 205] width 19 height 19
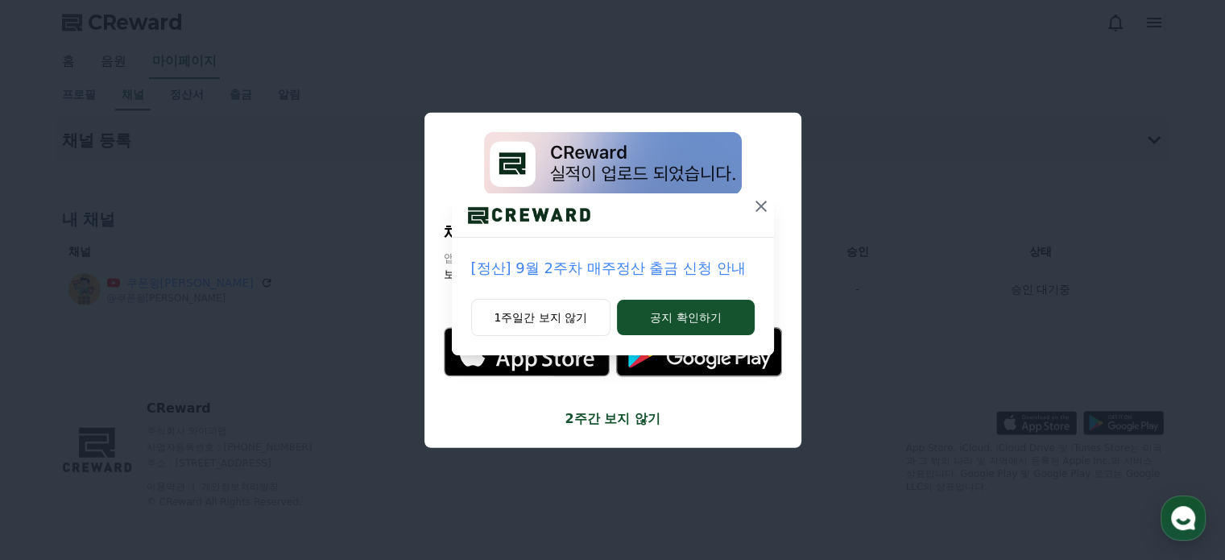
click at [760, 212] on icon at bounding box center [760, 205] width 19 height 19
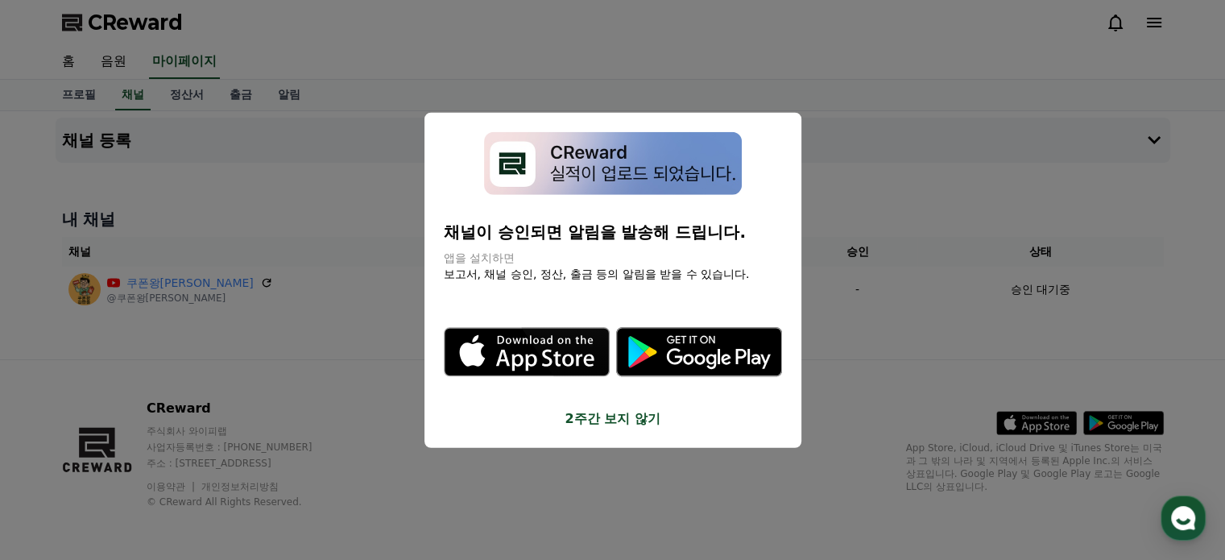
click at [609, 415] on button "2주간 보지 않기" at bounding box center [613, 418] width 338 height 19
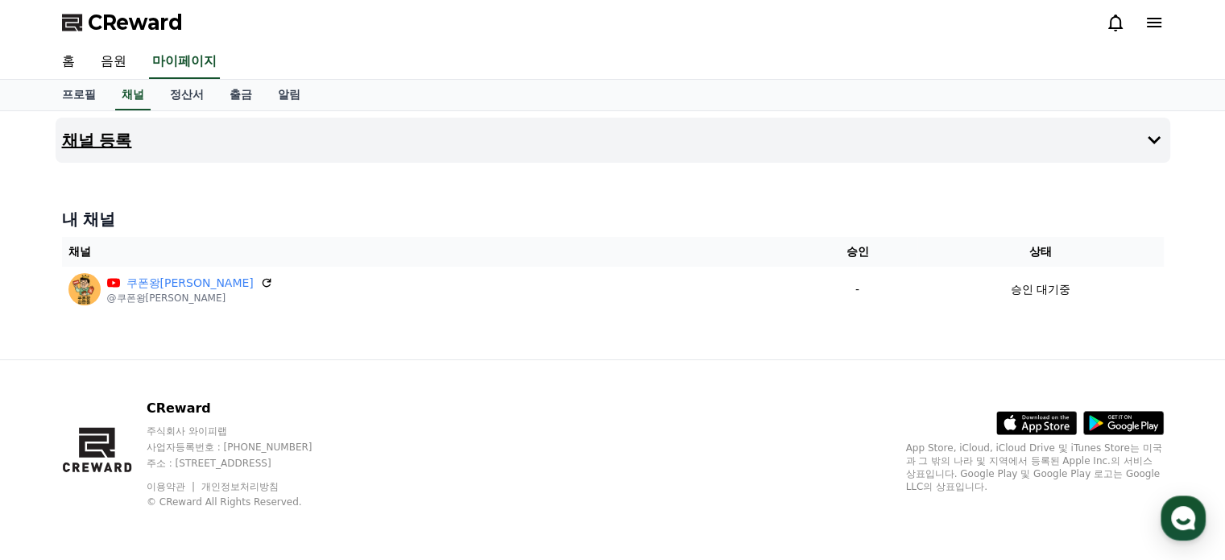
click at [1162, 147] on icon at bounding box center [1153, 139] width 19 height 19
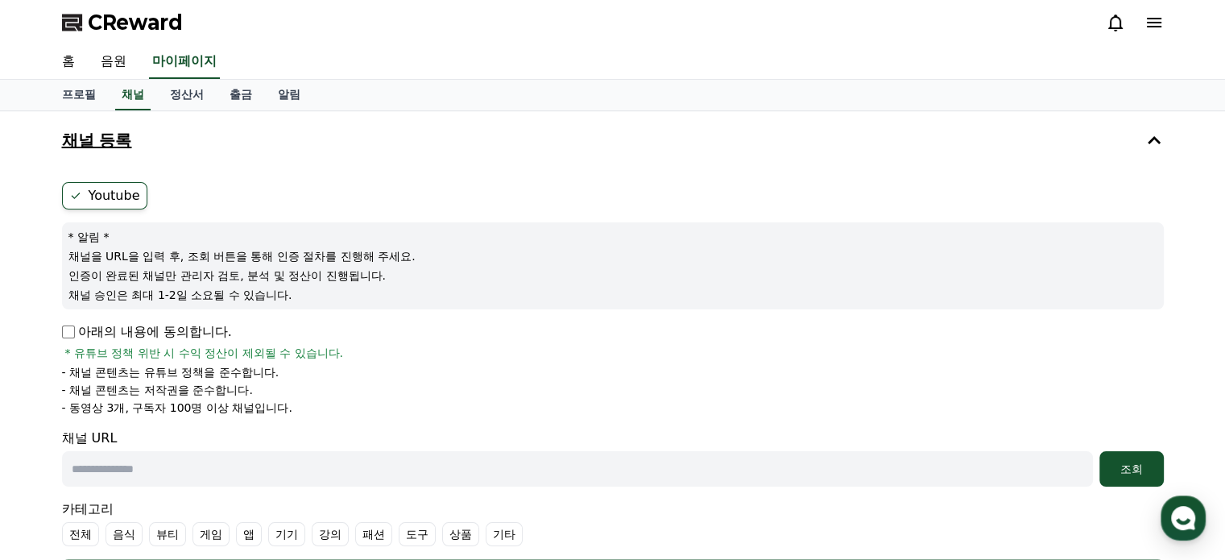
scroll to position [81, 0]
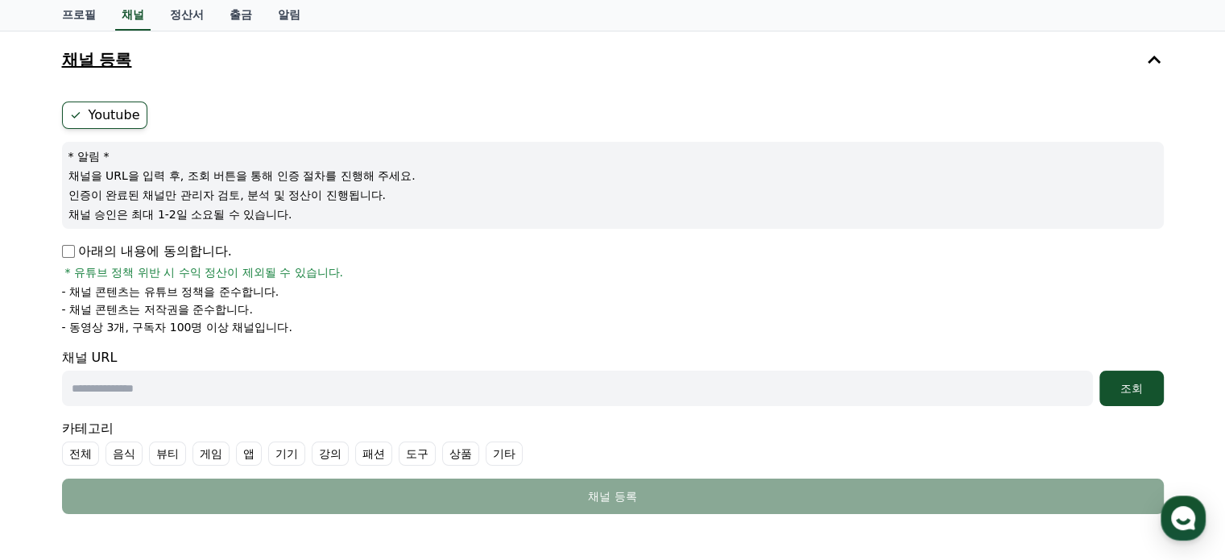
click at [68, 253] on form "Youtube * 알림 * 채널을 URL을 입력 후, 조회 버튼을 통해 인증 절차를 진행해 주세요. 인증이 완료된 채널만 관리자 검토, 분석 …" at bounding box center [613, 307] width 1102 height 412
click at [135, 379] on input "text" at bounding box center [577, 387] width 1031 height 35
paste input "**********"
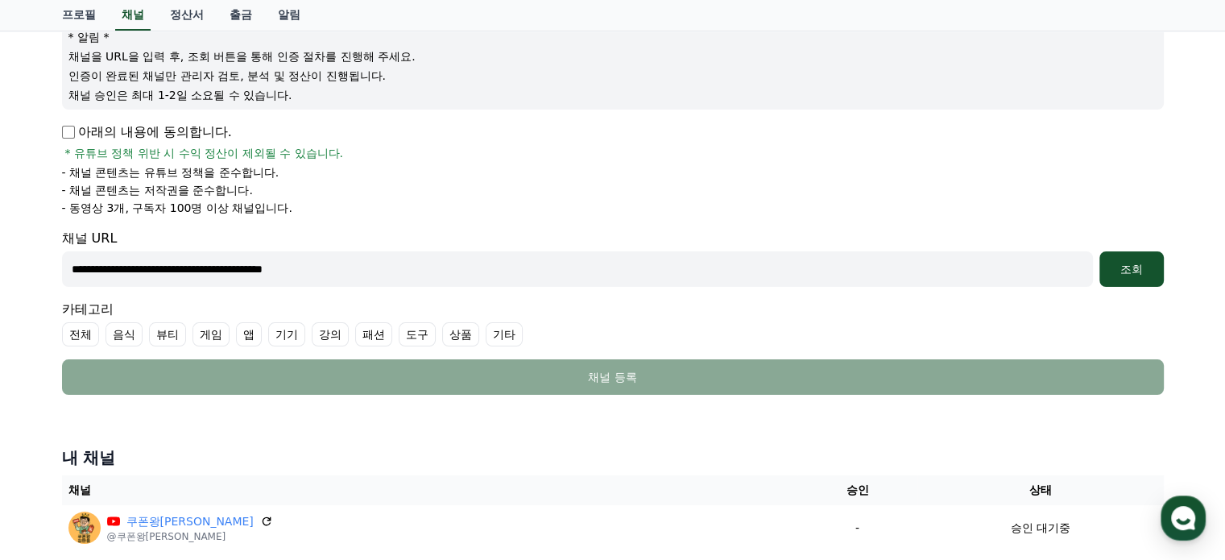
scroll to position [203, 0]
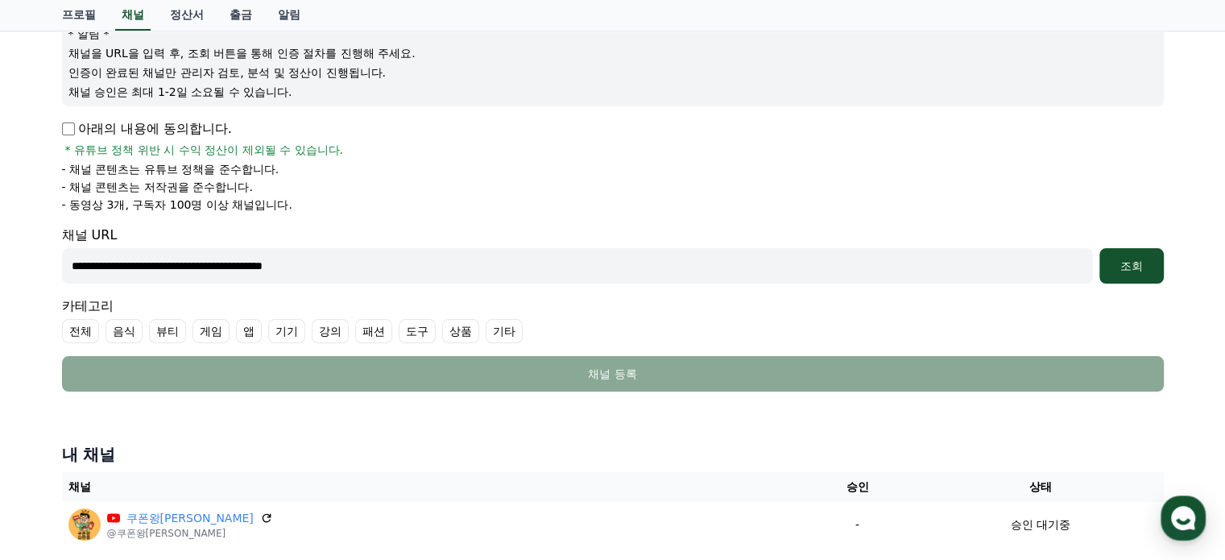
type input "**********"
click at [499, 329] on label "기타" at bounding box center [504, 331] width 37 height 24
click at [1111, 261] on div "조회" at bounding box center [1132, 266] width 52 height 16
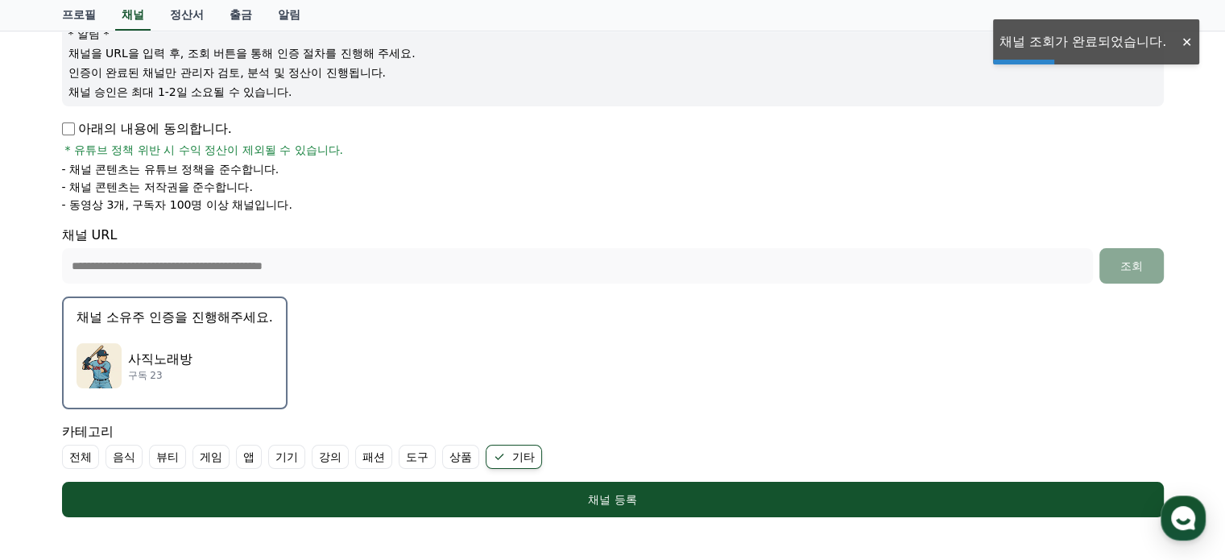
click at [221, 344] on div "사직노래방 구독 23" at bounding box center [175, 365] width 196 height 64
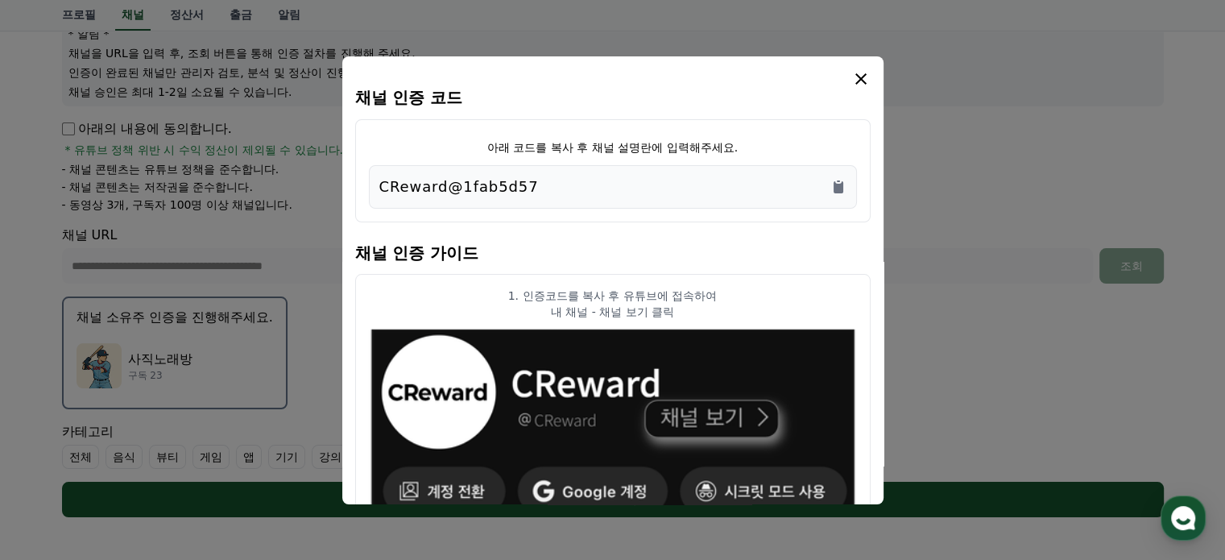
drag, startPoint x: 532, startPoint y: 180, endPoint x: 315, endPoint y: 197, distance: 217.4
click at [315, 523] on div "채널 인증 코드 아래 코드를 복사 후 채널 설명란에 입력해주세요. CReward@1fab5d57 채널 인증 가이드 1. 인증코드를 복사 후 유…" at bounding box center [613, 523] width 1115 height 0
click at [538, 182] on div "CReward@1fab5d57" at bounding box center [612, 187] width 467 height 23
click at [836, 184] on icon "Copy to clipboard" at bounding box center [839, 187] width 10 height 12
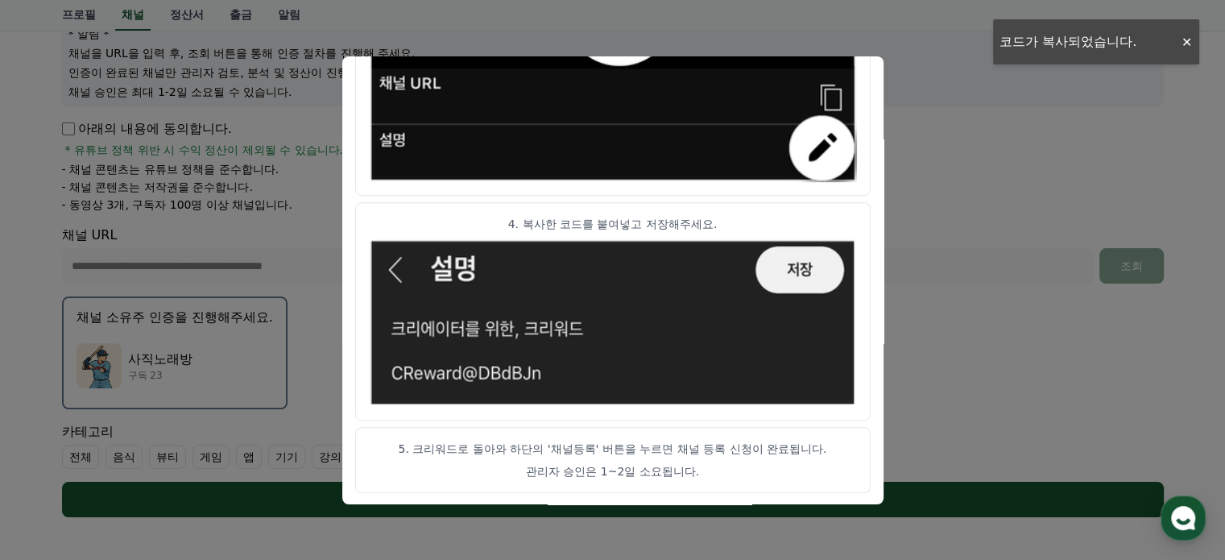
scroll to position [526, 0]
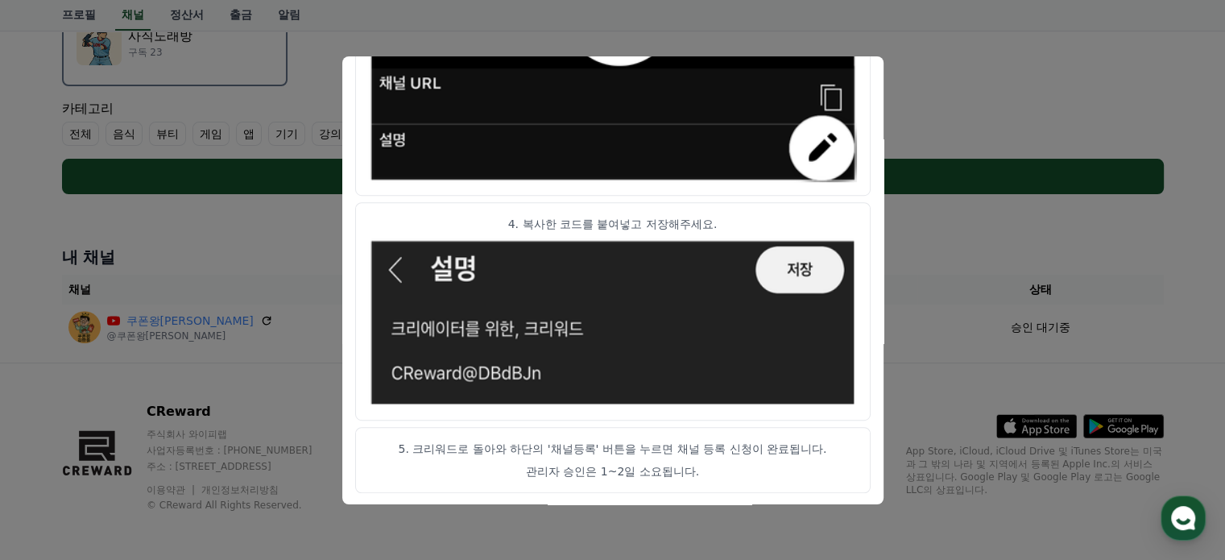
click at [929, 296] on button "close modal" at bounding box center [612, 280] width 1225 height 560
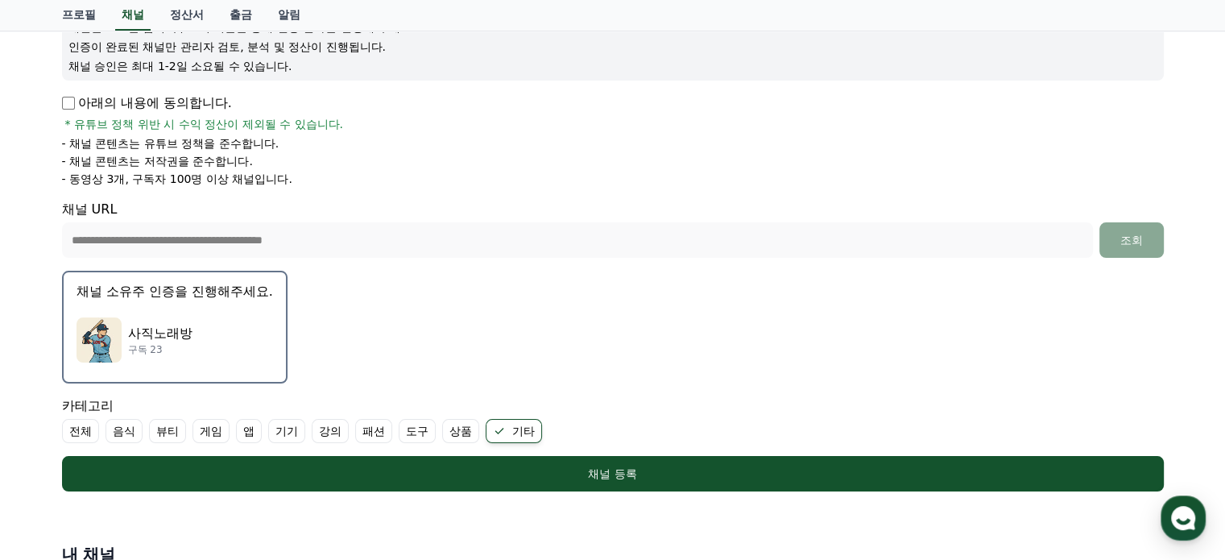
scroll to position [226, 0]
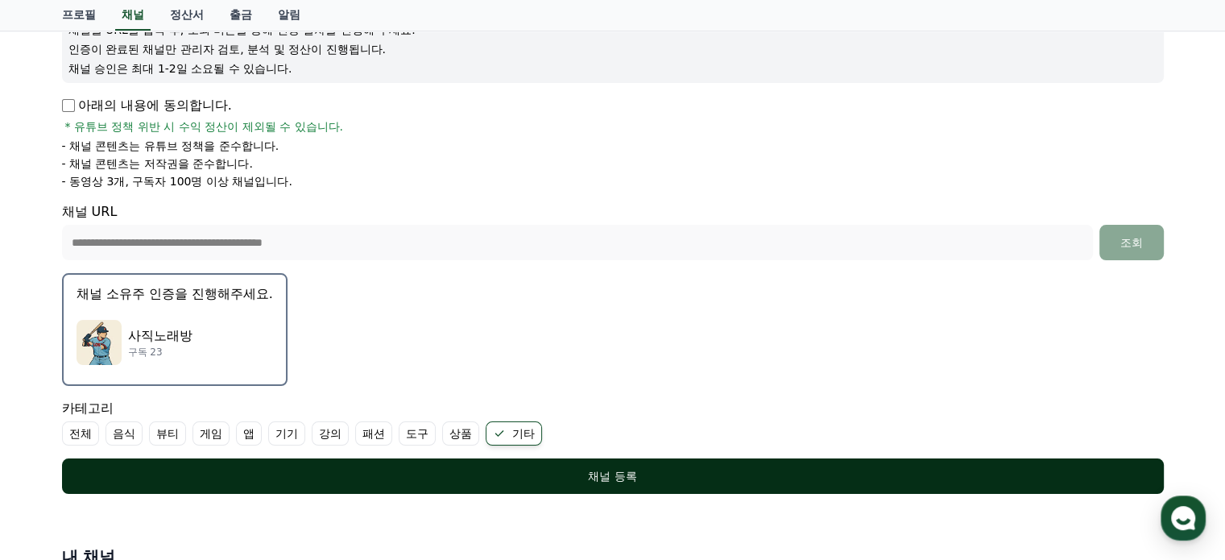
click at [621, 460] on button "채널 등록" at bounding box center [613, 475] width 1102 height 35
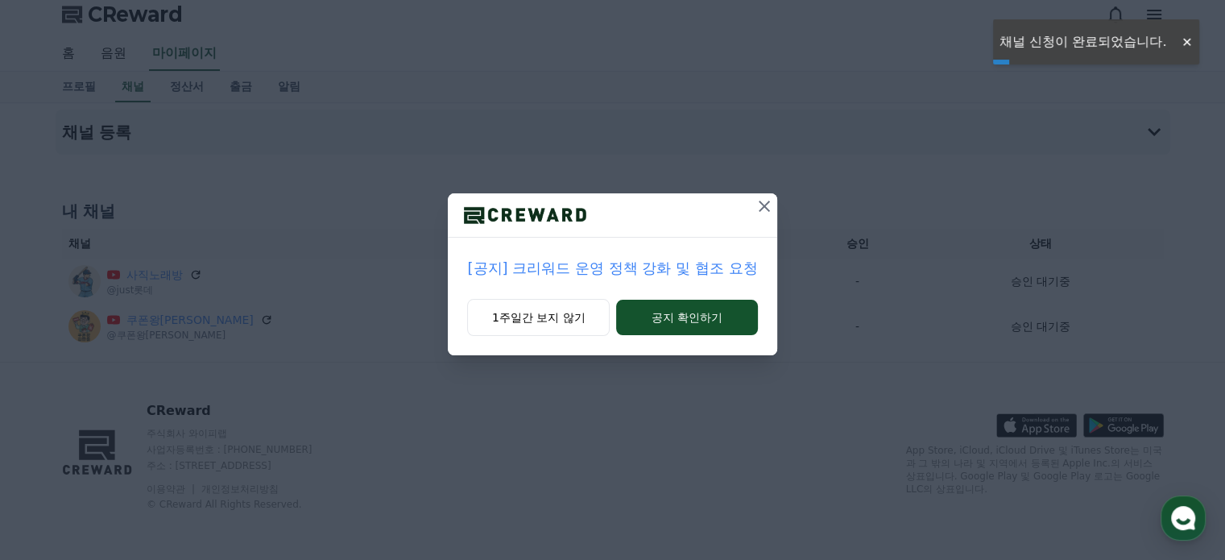
click at [767, 201] on icon at bounding box center [764, 206] width 11 height 11
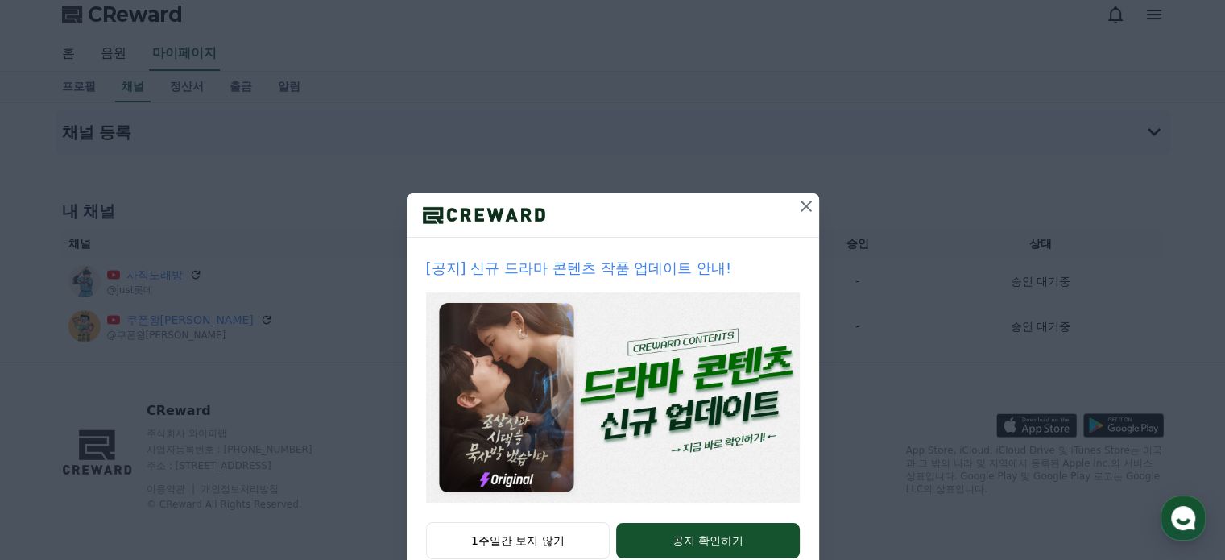
click at [801, 204] on icon at bounding box center [805, 206] width 11 height 11
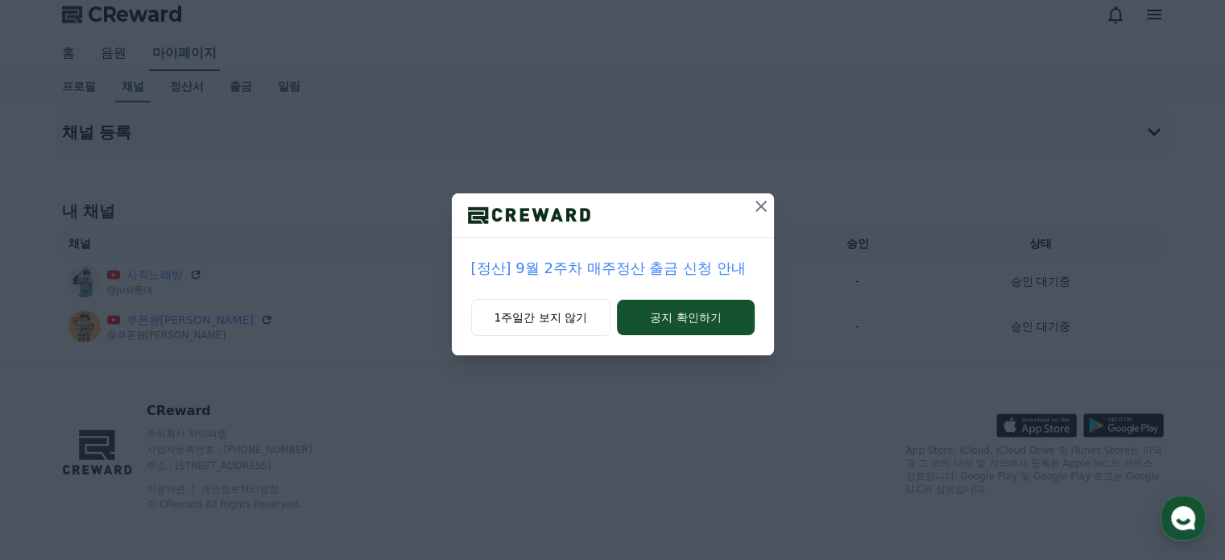
click at [763, 207] on icon at bounding box center [760, 205] width 19 height 19
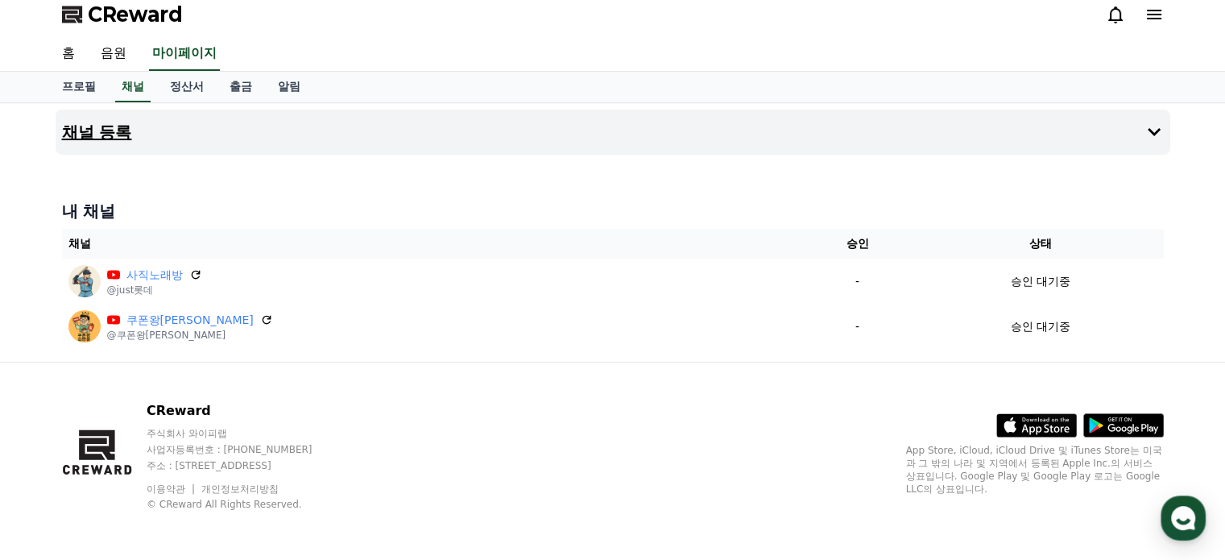
click at [126, 134] on h4 "채널 등록" at bounding box center [97, 132] width 70 height 18
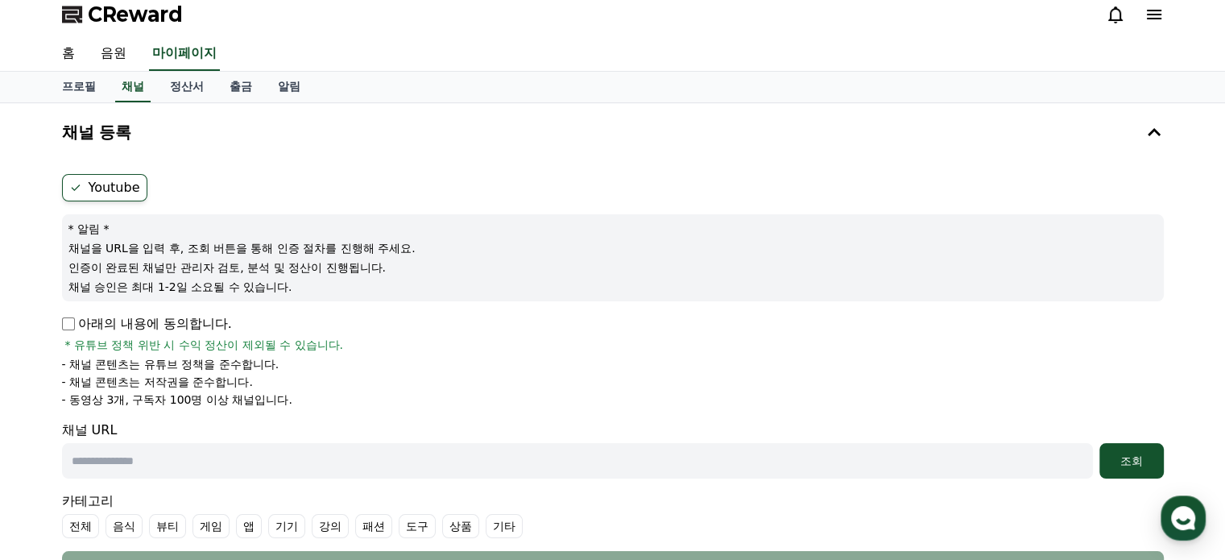
click at [68, 314] on p "아래의 내용에 동의합니다." at bounding box center [147, 323] width 170 height 19
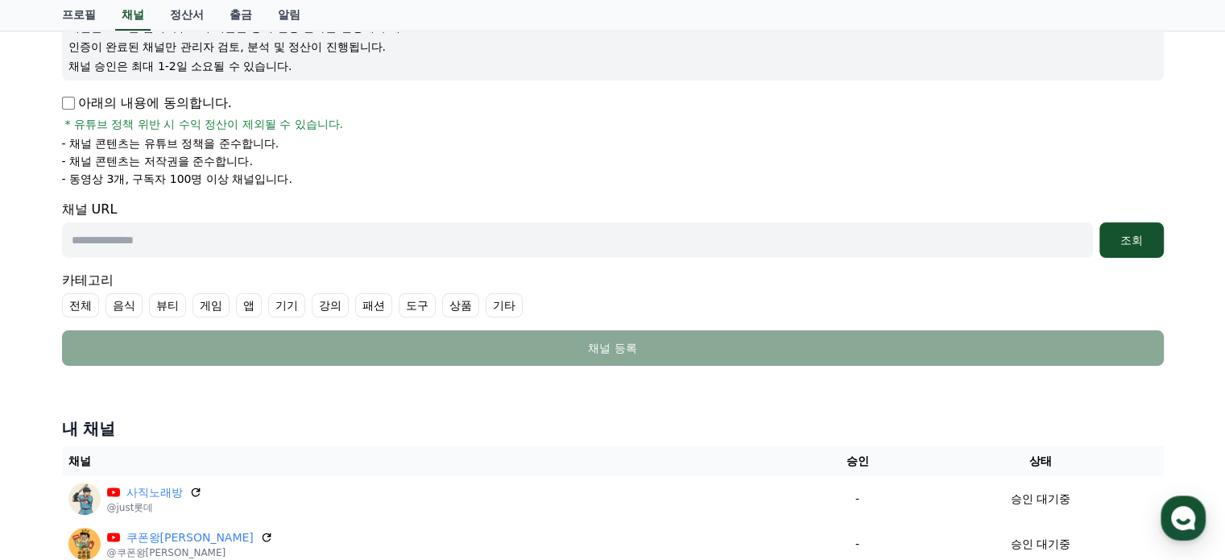
scroll to position [238, 0]
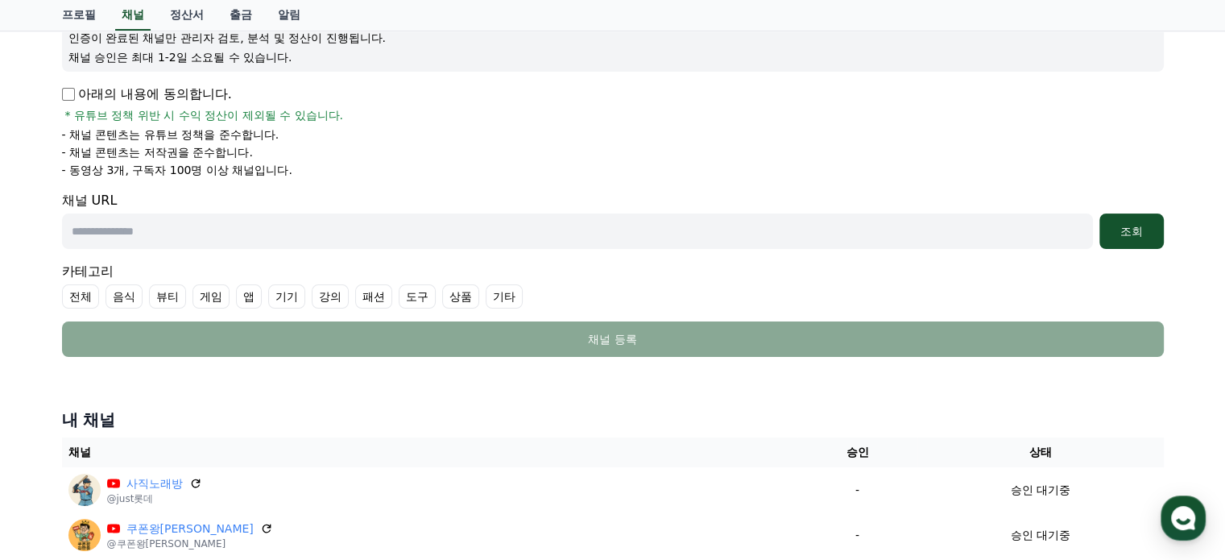
click at [132, 234] on input "text" at bounding box center [577, 230] width 1031 height 35
paste input "**********"
type input "**********"
click at [493, 288] on label "기타" at bounding box center [504, 296] width 37 height 24
click at [1129, 225] on div "조회" at bounding box center [1132, 231] width 52 height 16
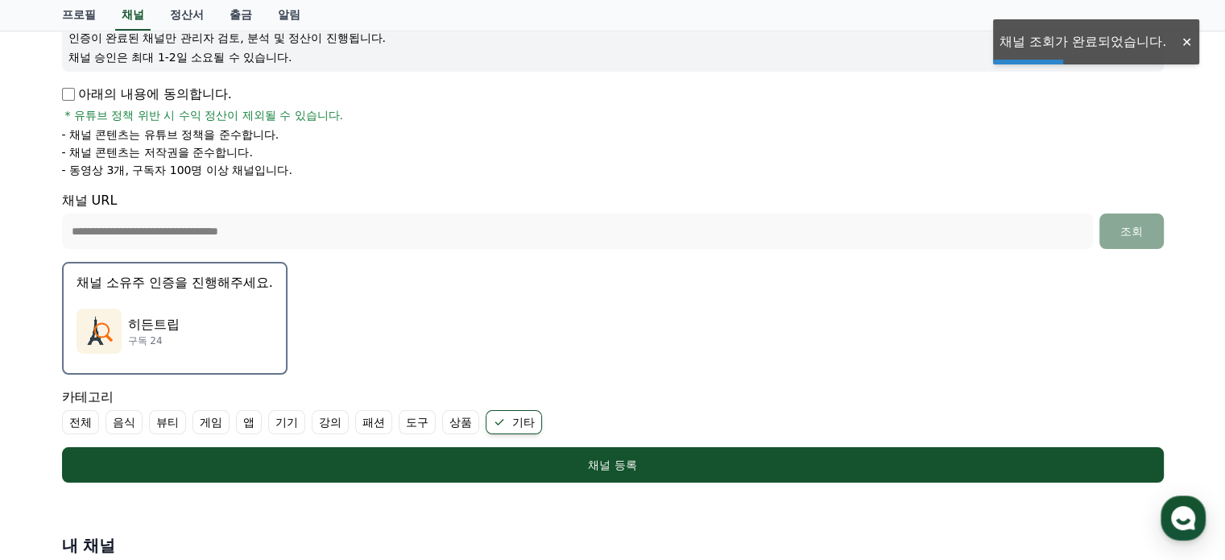
click at [232, 343] on div "히든트립 구독 24" at bounding box center [175, 331] width 196 height 64
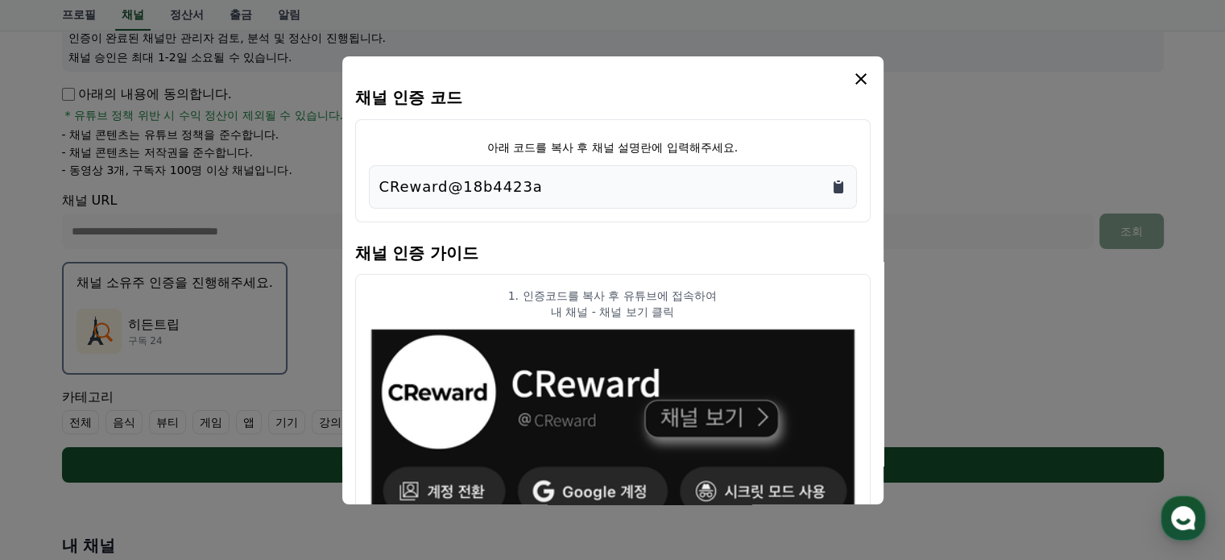
click at [836, 185] on icon "Copy to clipboard" at bounding box center [839, 187] width 10 height 12
click at [860, 74] on icon "modal" at bounding box center [860, 78] width 19 height 19
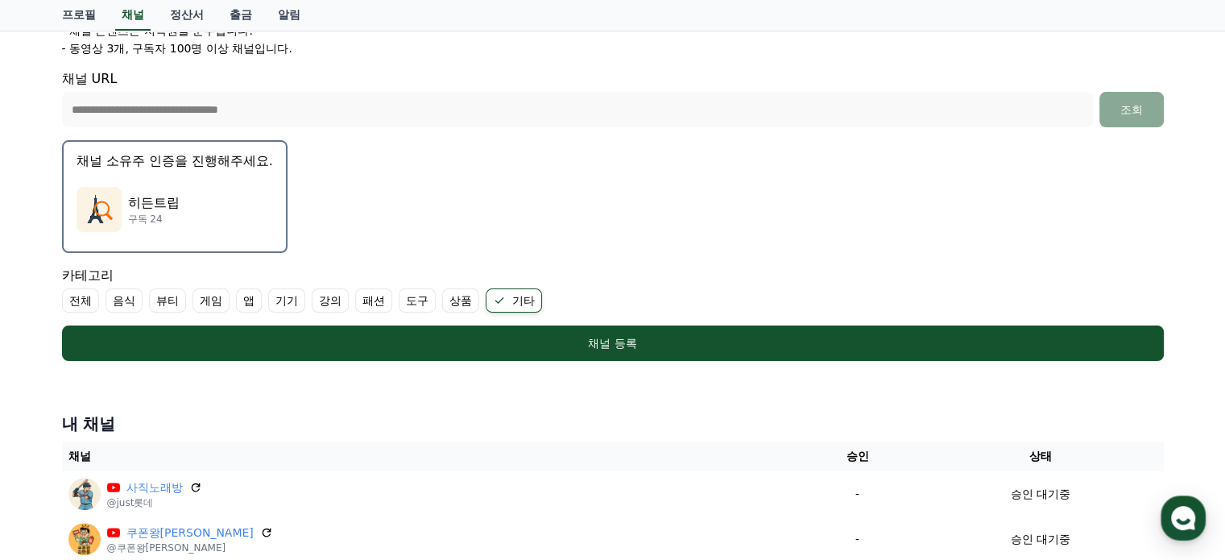
scroll to position [360, 0]
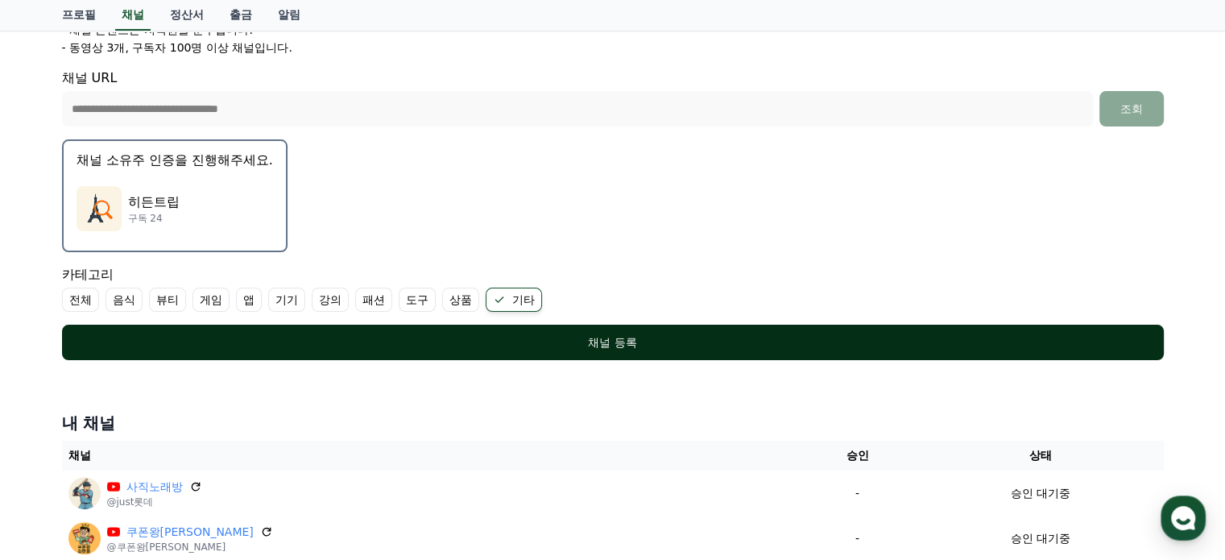
click at [594, 341] on div "채널 등록" at bounding box center [612, 342] width 1037 height 16
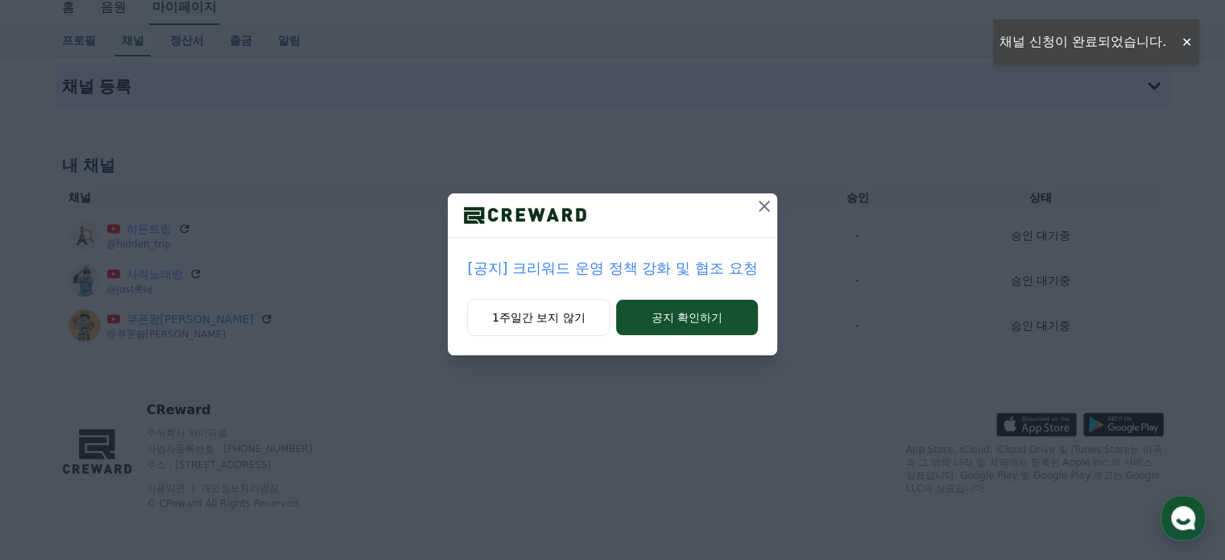
click at [767, 205] on icon at bounding box center [764, 205] width 19 height 19
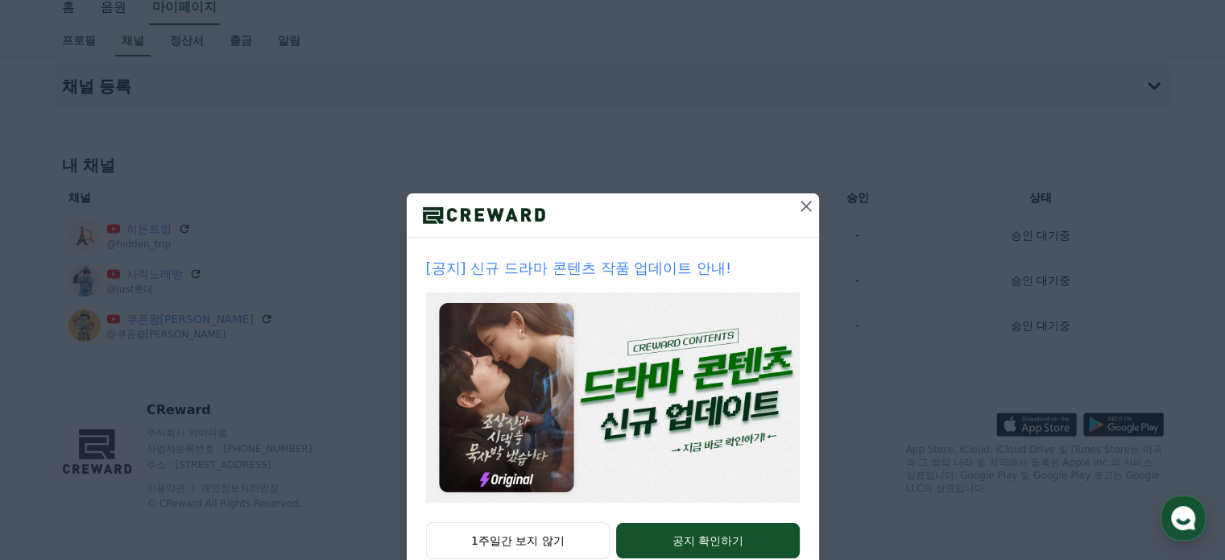
click at [800, 205] on icon at bounding box center [805, 206] width 11 height 11
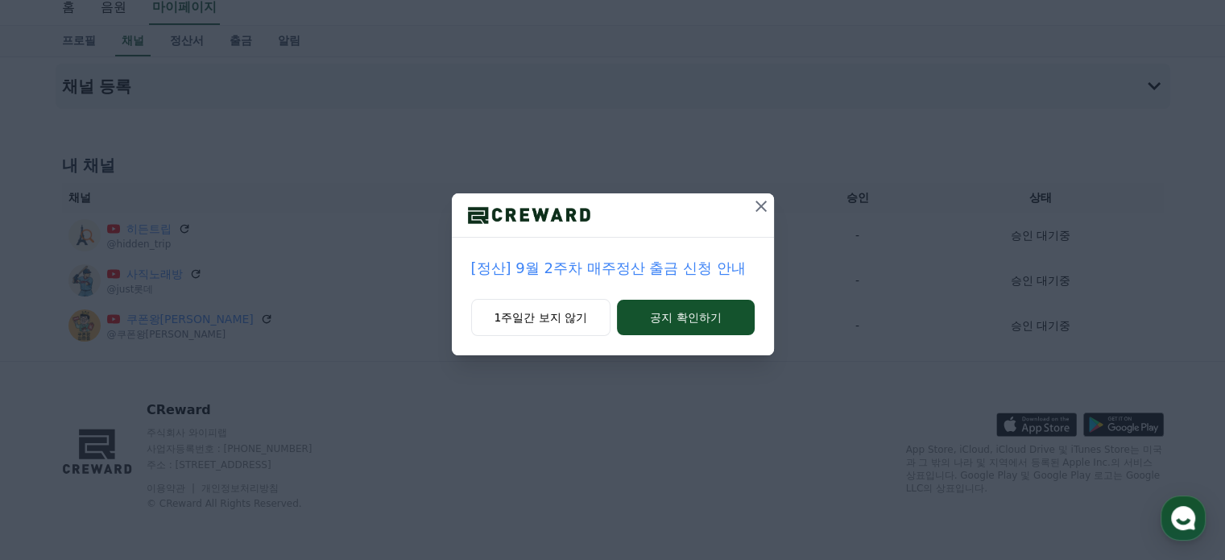
click at [760, 209] on icon at bounding box center [760, 205] width 19 height 19
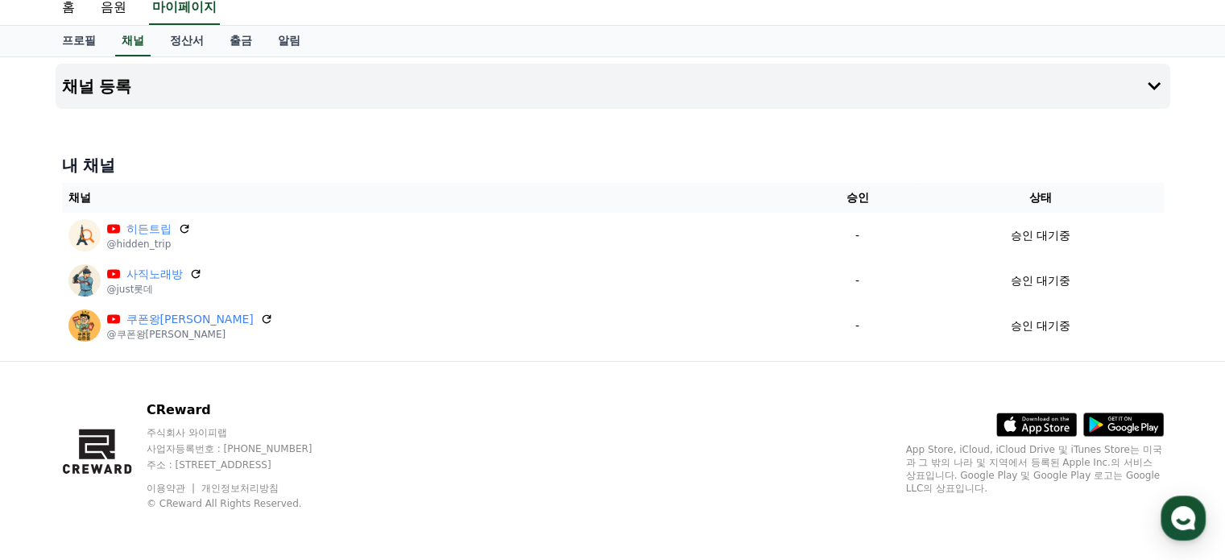
scroll to position [52, 0]
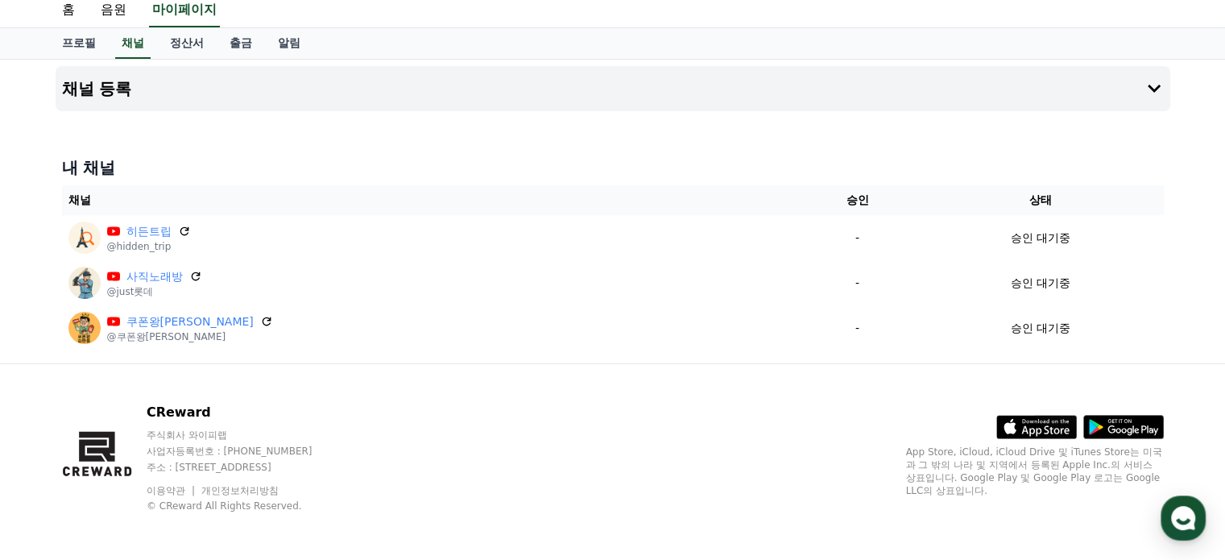
click at [526, 429] on div "CReward 주식회사 와이피랩 사업자등록번호 : [PHONE_NUMBER] 주소 : [STREET_ADDRESS] 이용약관 개인정보처리방침 …" at bounding box center [612, 464] width 1127 height 200
click at [1109, 489] on p "App Store, iCloud, iCloud Drive 및 iTunes Store는 미국과 그 밖의 나라 및 지역에서 등록된 Apple In…" at bounding box center [1035, 471] width 258 height 52
click at [1192, 167] on div "채널 등록 내 채널 채널 승인 상태 히든트립 @hidden_trip - 승인 대기중 사직노래방 @just롯데 - 승인 대기중 쿠폰왕[PERSO…" at bounding box center [612, 212] width 1225 height 304
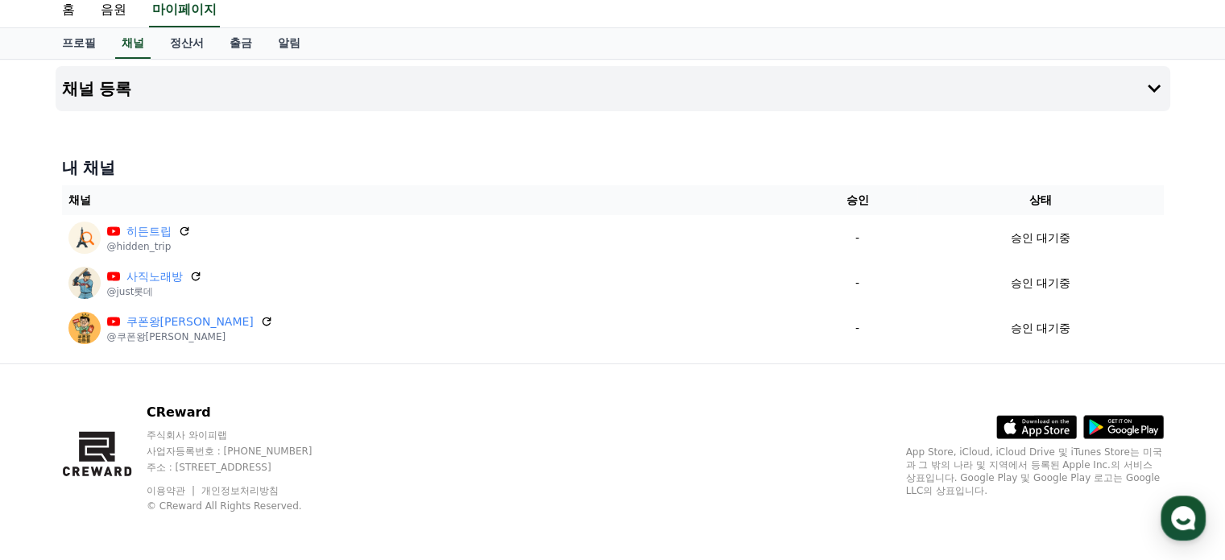
click at [456, 395] on div "CReward 주식회사 와이피랩 사업자등록번호 : [PHONE_NUMBER] 주소 : [STREET_ADDRESS] 이용약관 개인정보처리방침 …" at bounding box center [612, 464] width 1127 height 200
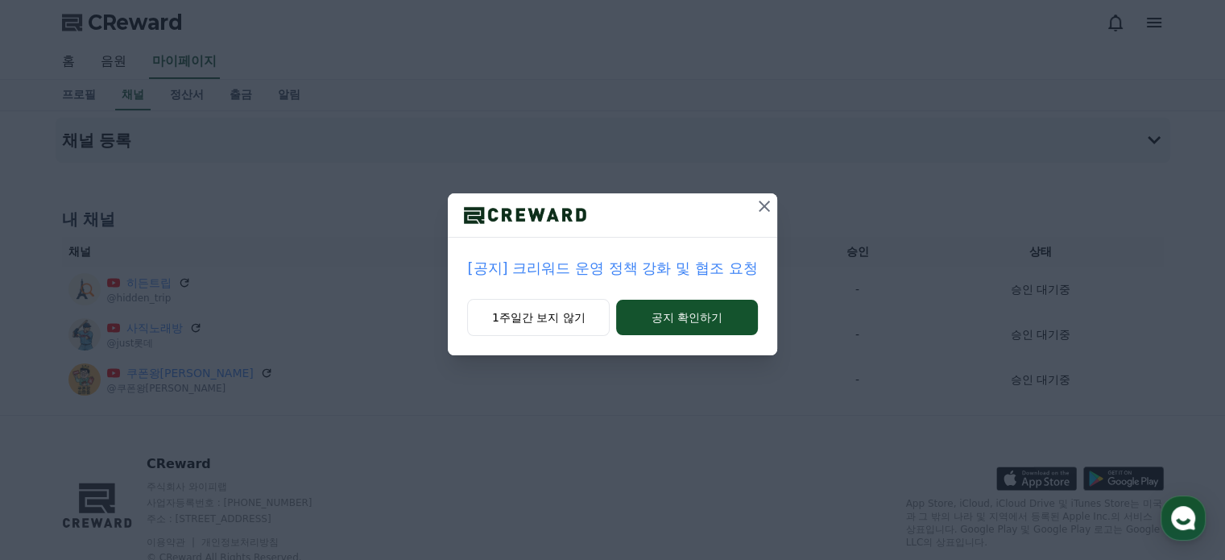
click at [760, 200] on icon at bounding box center [764, 205] width 19 height 19
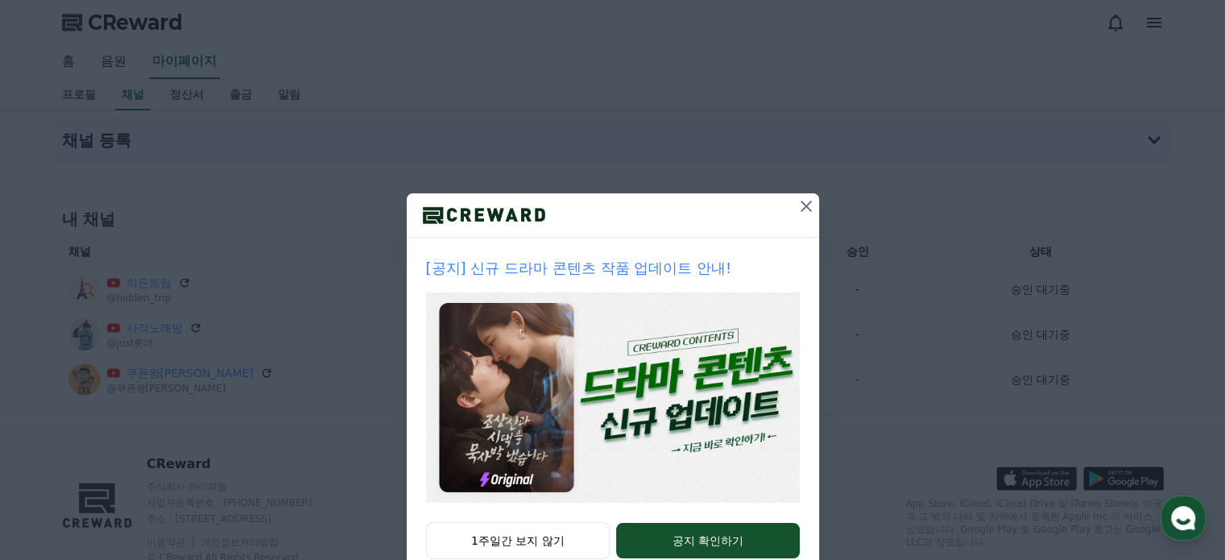
click at [802, 205] on icon at bounding box center [805, 205] width 19 height 19
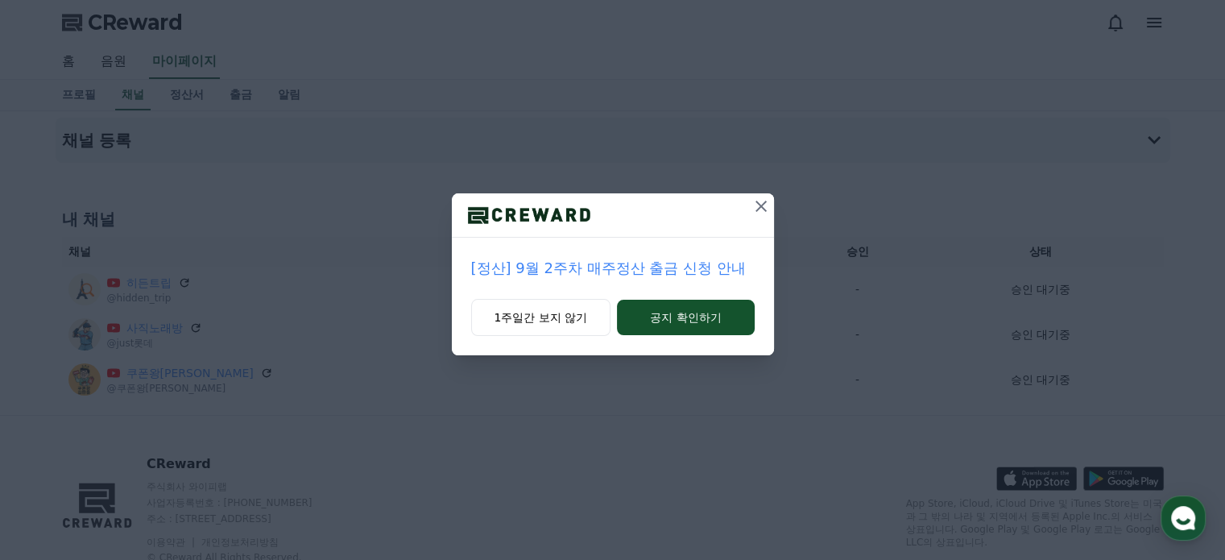
click at [761, 205] on icon at bounding box center [760, 206] width 11 height 11
